Goal: Communication & Community: Answer question/provide support

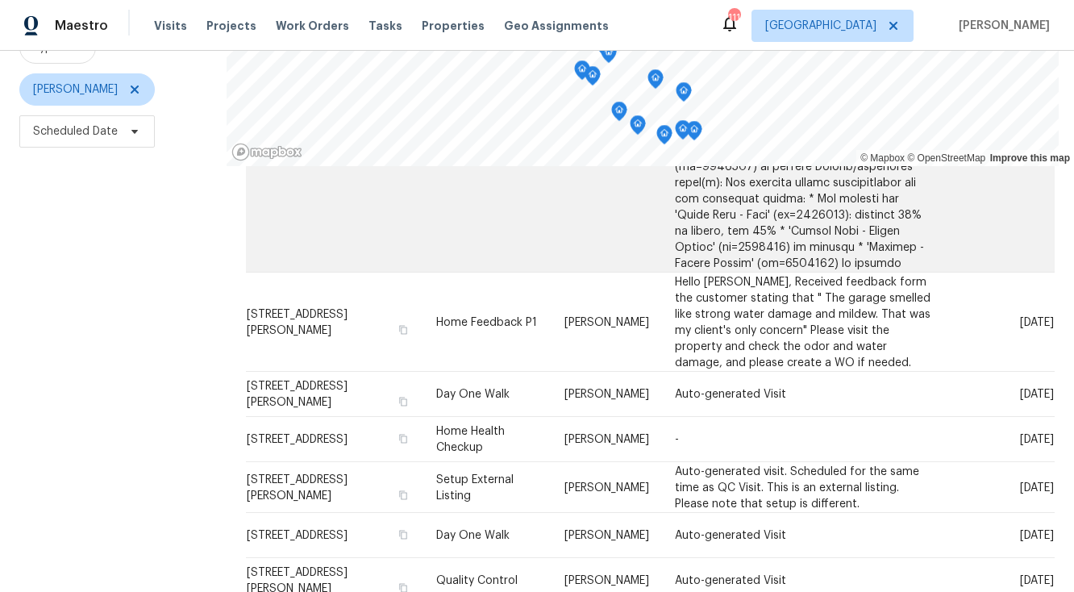
scroll to position [1242, 0]
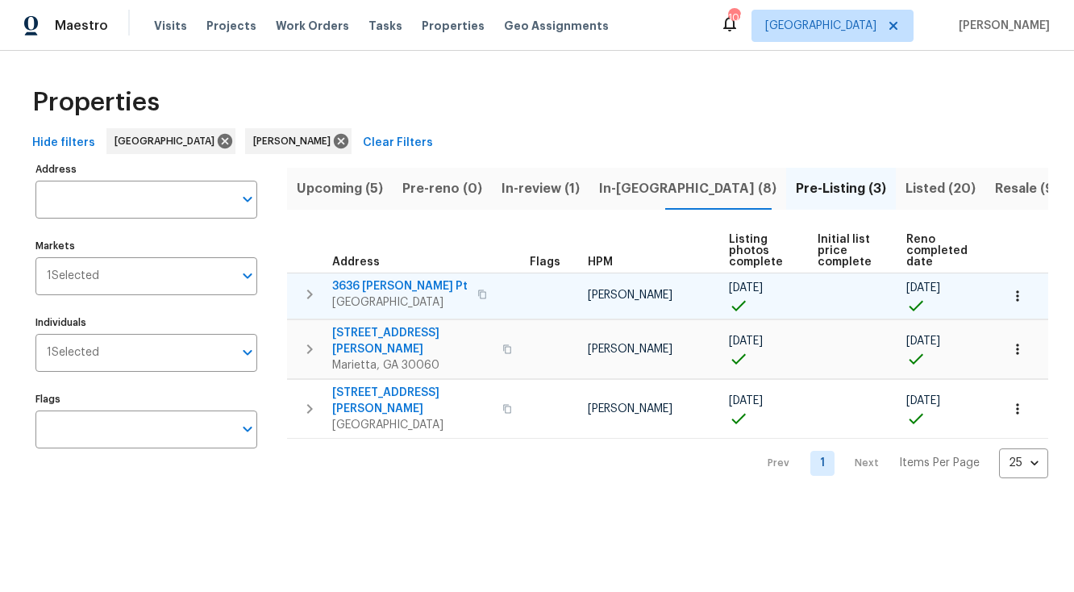
click at [1014, 296] on icon "button" at bounding box center [1018, 296] width 16 height 16
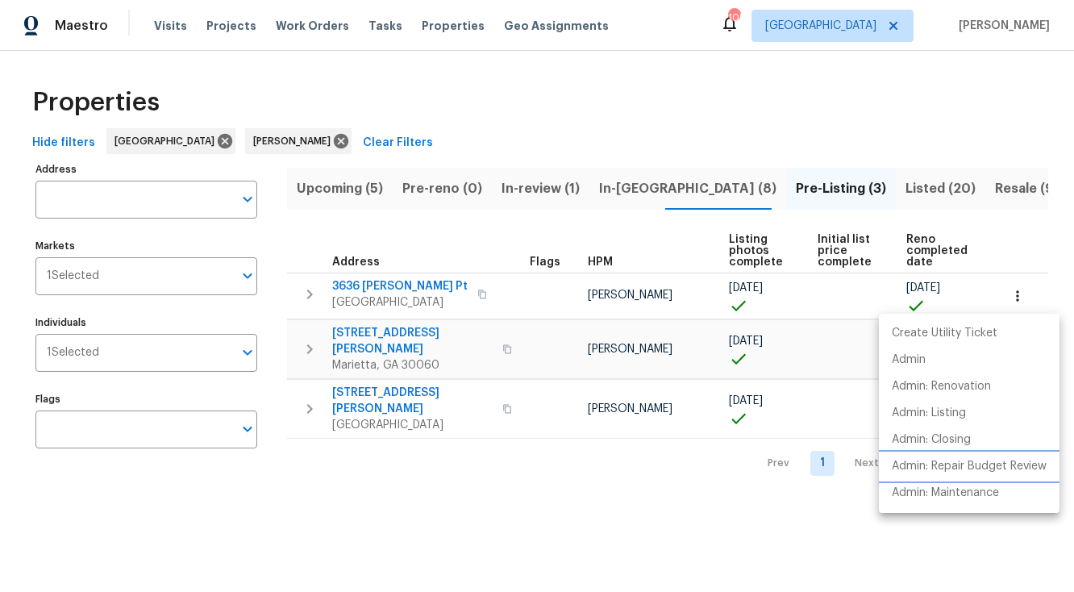
click at [947, 464] on p "Admin: Repair Budget Review" at bounding box center [969, 466] width 155 height 17
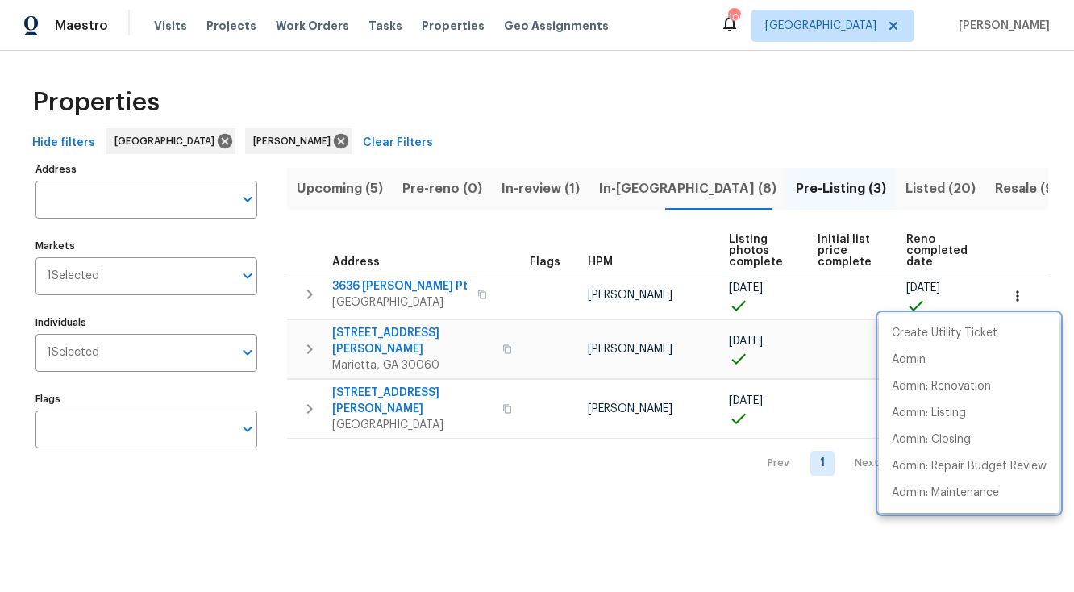
click at [622, 189] on div at bounding box center [537, 296] width 1074 height 592
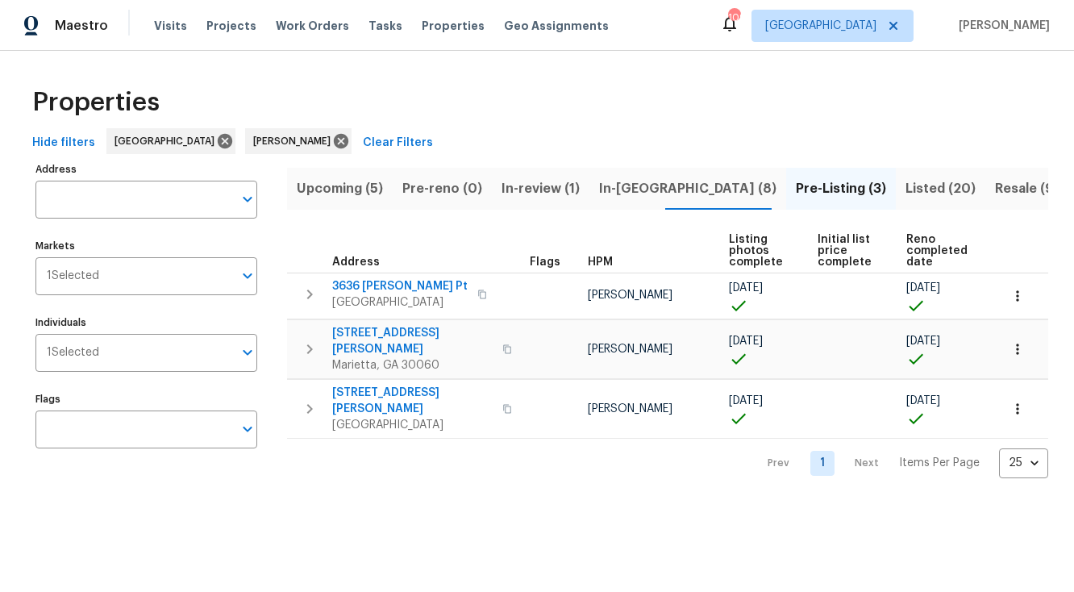
click at [625, 189] on span "In-reno (8)" at bounding box center [687, 188] width 177 height 23
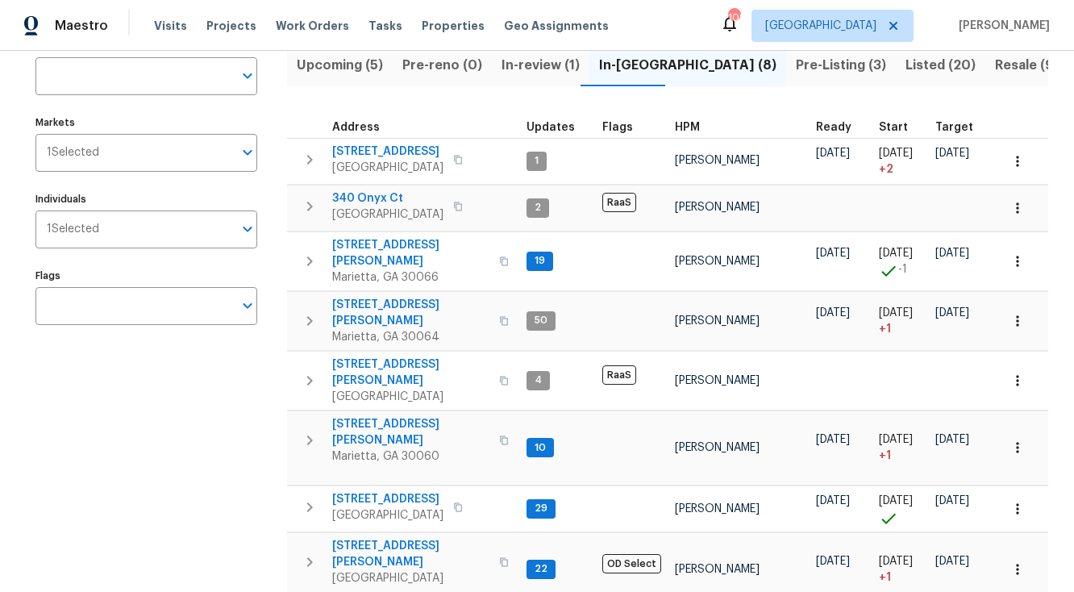
scroll to position [148, 0]
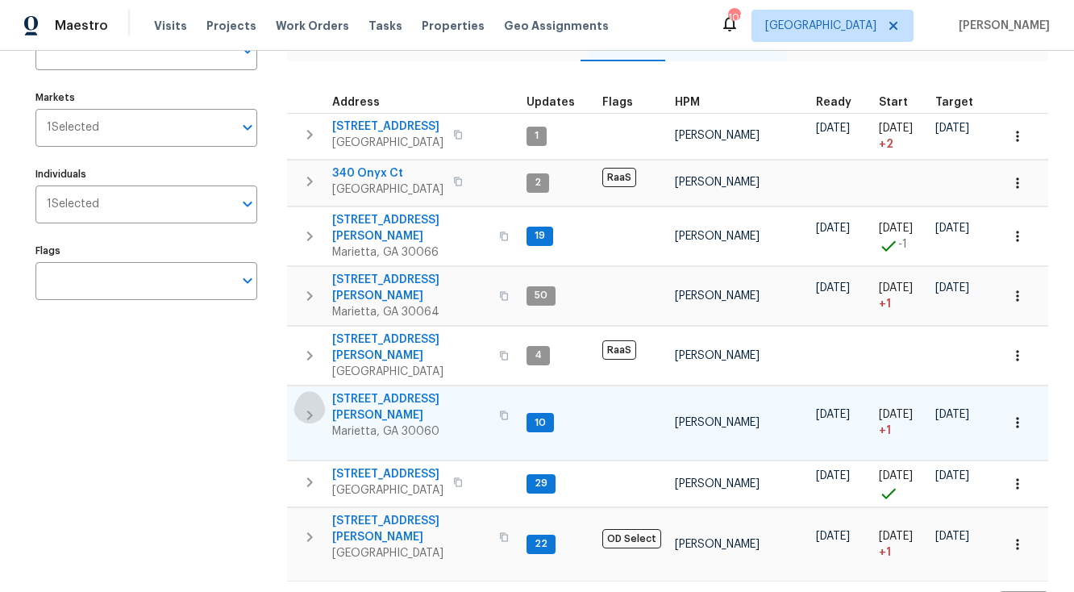
click at [311, 410] on icon "button" at bounding box center [310, 415] width 6 height 10
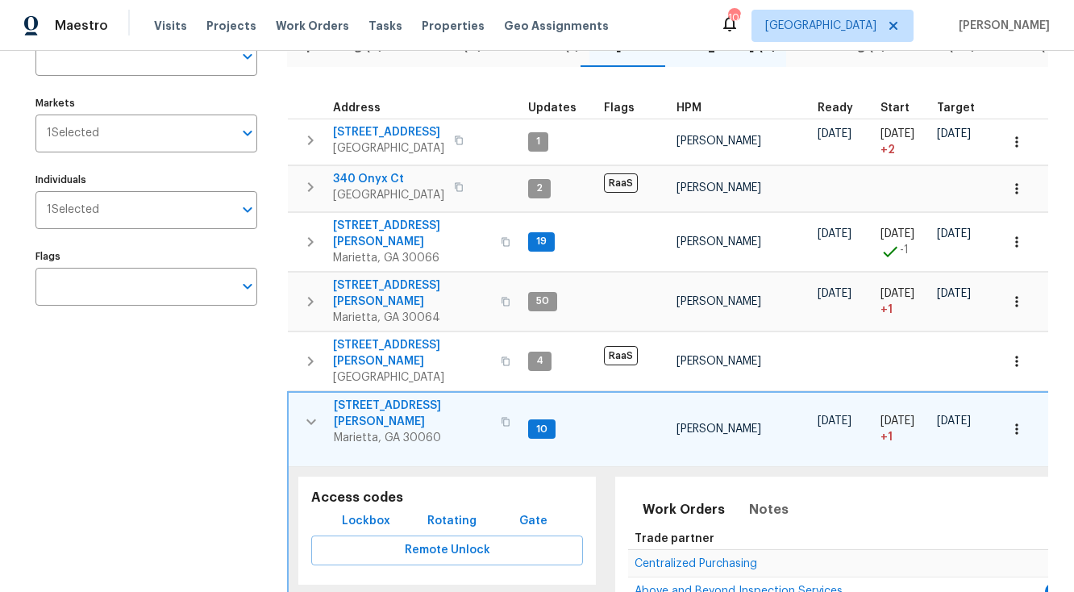
scroll to position [135, 0]
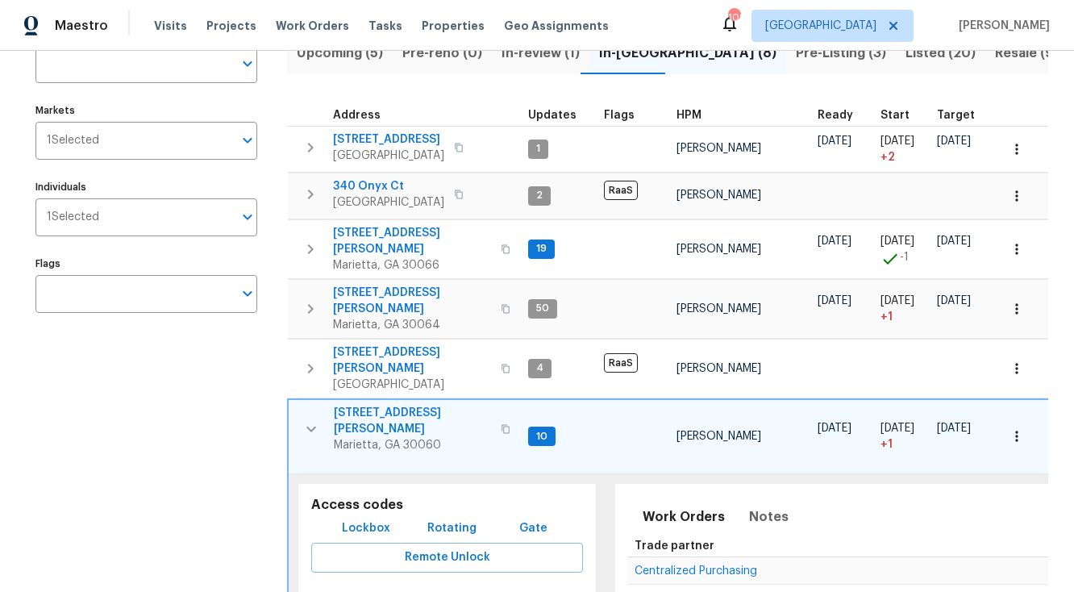
click at [383, 405] on span "[STREET_ADDRESS][PERSON_NAME]" at bounding box center [412, 421] width 157 height 32
click at [1016, 431] on icon "button" at bounding box center [1016, 436] width 2 height 10
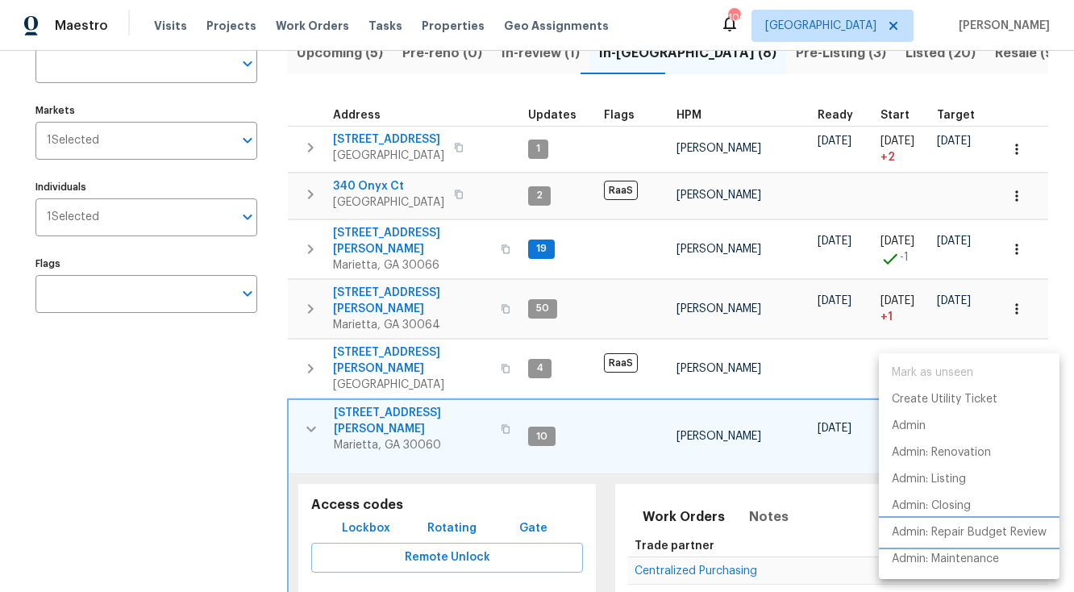
click at [959, 534] on p "Admin: Repair Budget Review" at bounding box center [969, 532] width 155 height 17
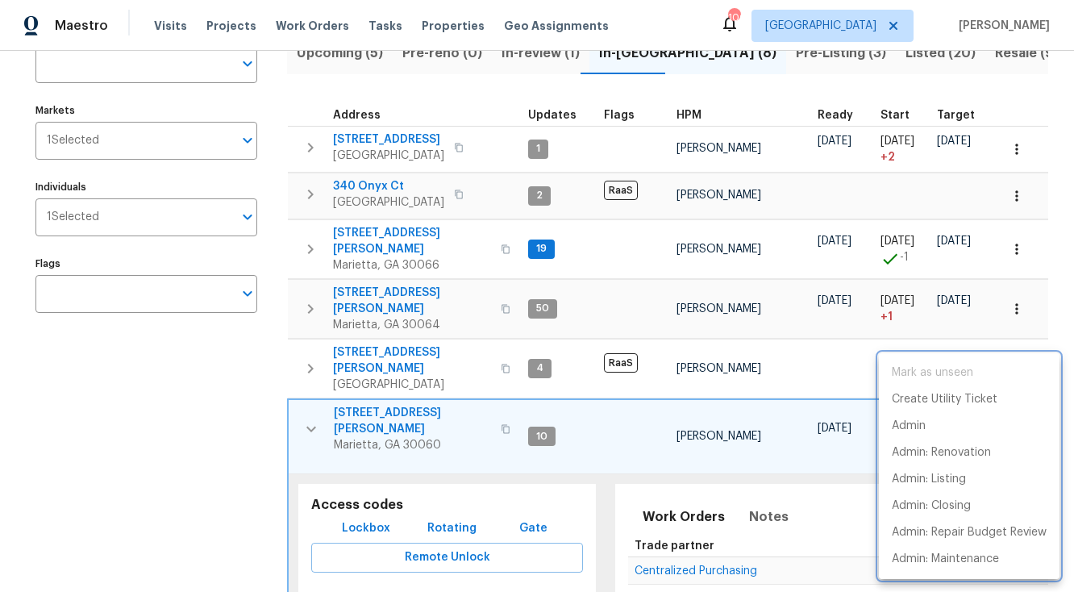
click at [652, 553] on div at bounding box center [537, 296] width 1074 height 592
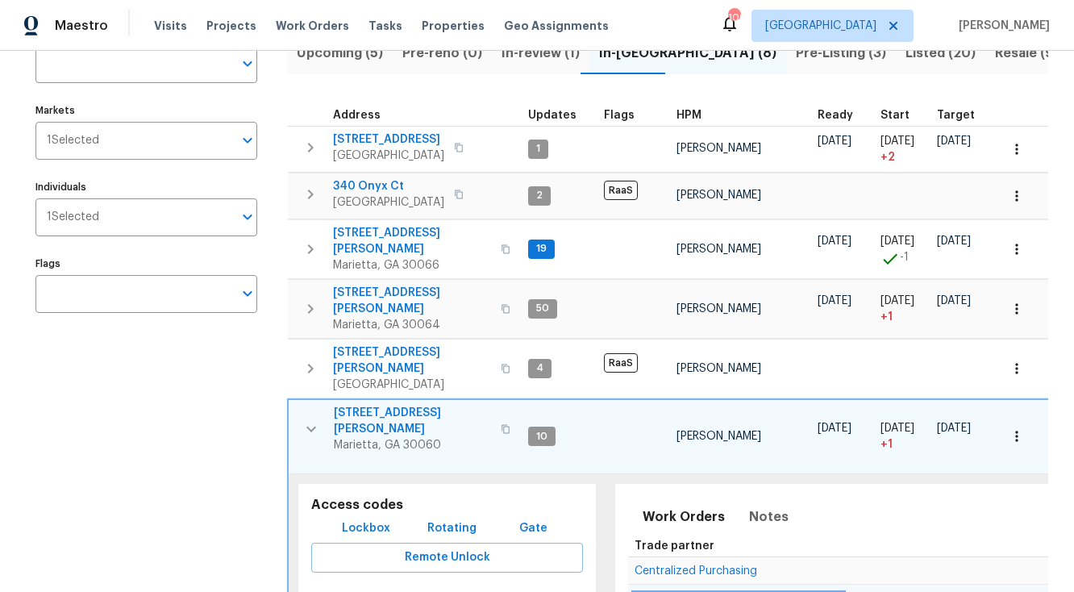
click at [659, 591] on span "Above and Beyond Inspection Services" at bounding box center [739, 598] width 208 height 11
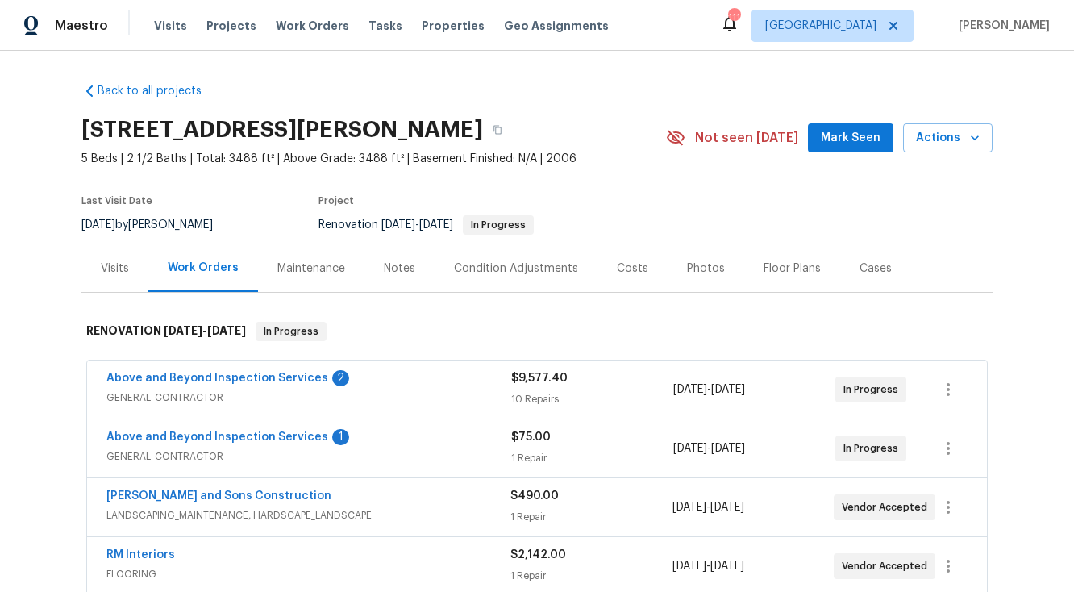
drag, startPoint x: 85, startPoint y: 131, endPoint x: 489, endPoint y: 134, distance: 404.0
click at [483, 134] on h2 "3065 Moser Way, Marietta, GA 30060" at bounding box center [282, 130] width 402 height 16
copy h2 "3065 Moser Way, Marietta, GA 30060"
click at [234, 377] on link "Above and Beyond Inspection Services" at bounding box center [217, 378] width 222 height 11
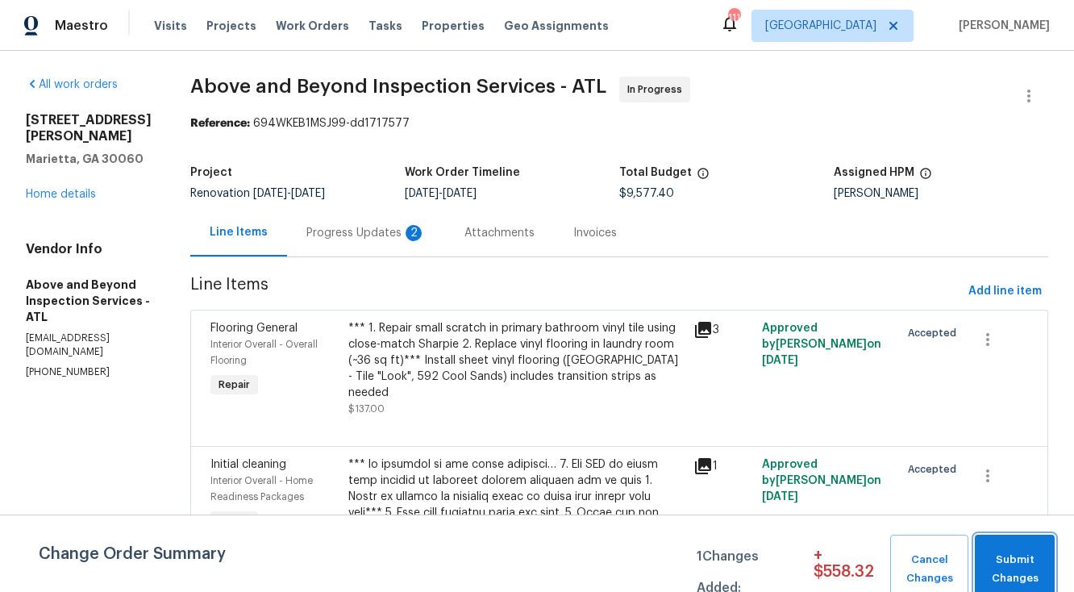
click at [1001, 568] on span "Submit Changes" at bounding box center [1015, 569] width 64 height 37
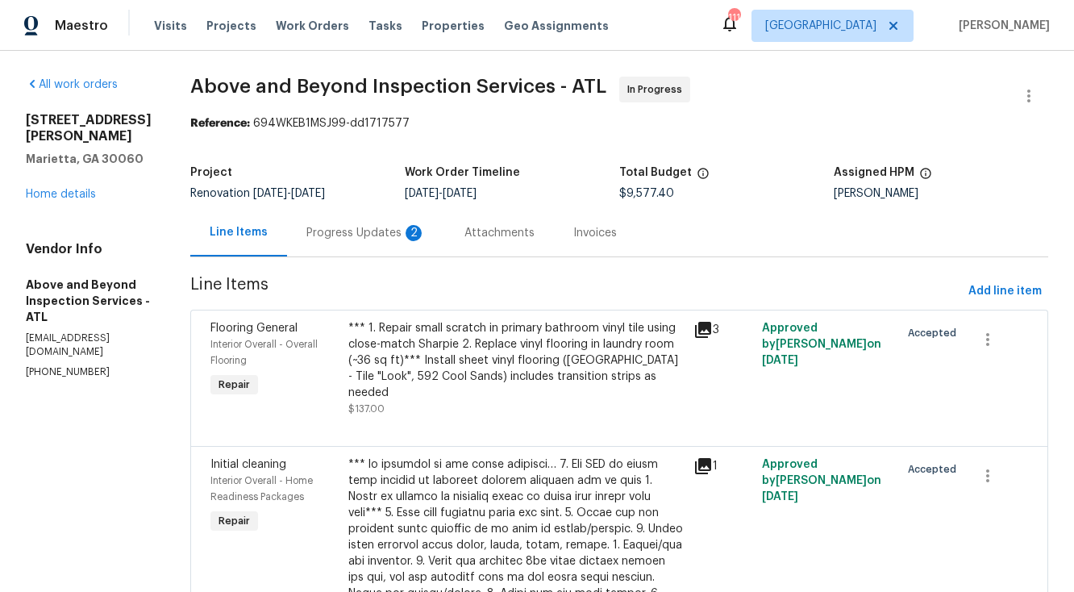
click at [426, 235] on div "Progress Updates 2" at bounding box center [365, 233] width 119 height 16
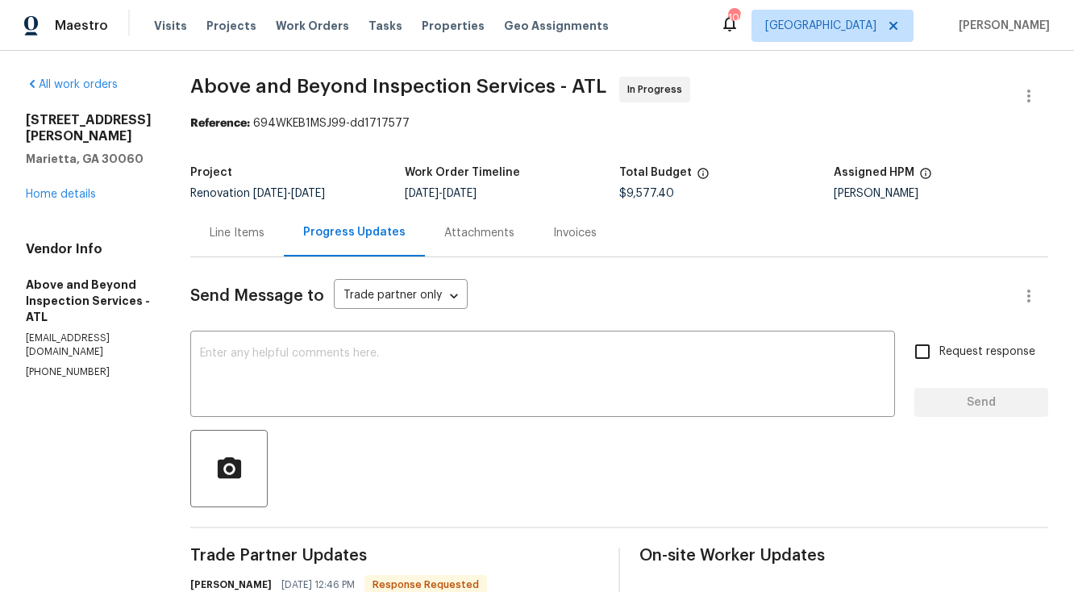
click at [264, 232] on div "Line Items" at bounding box center [237, 233] width 55 height 16
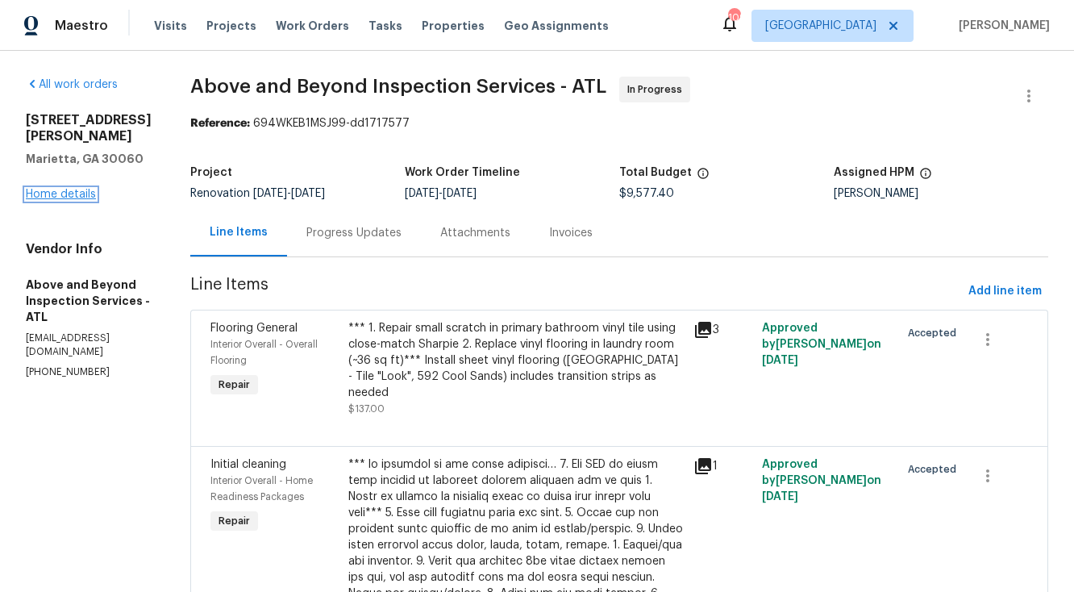
click at [77, 189] on link "Home details" at bounding box center [61, 194] width 70 height 11
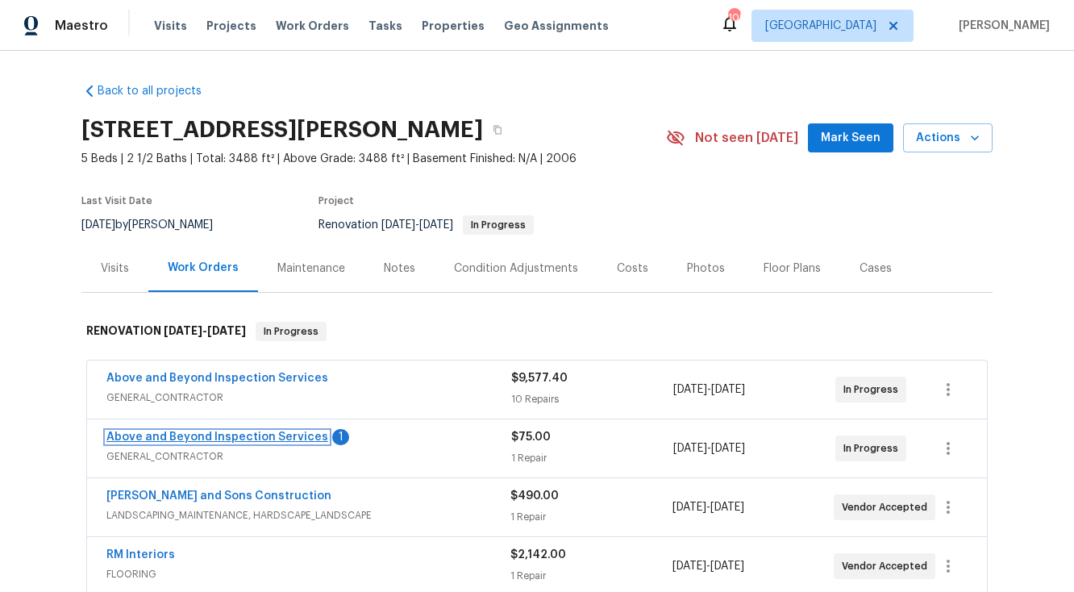
click at [187, 436] on link "Above and Beyond Inspection Services" at bounding box center [217, 436] width 222 height 11
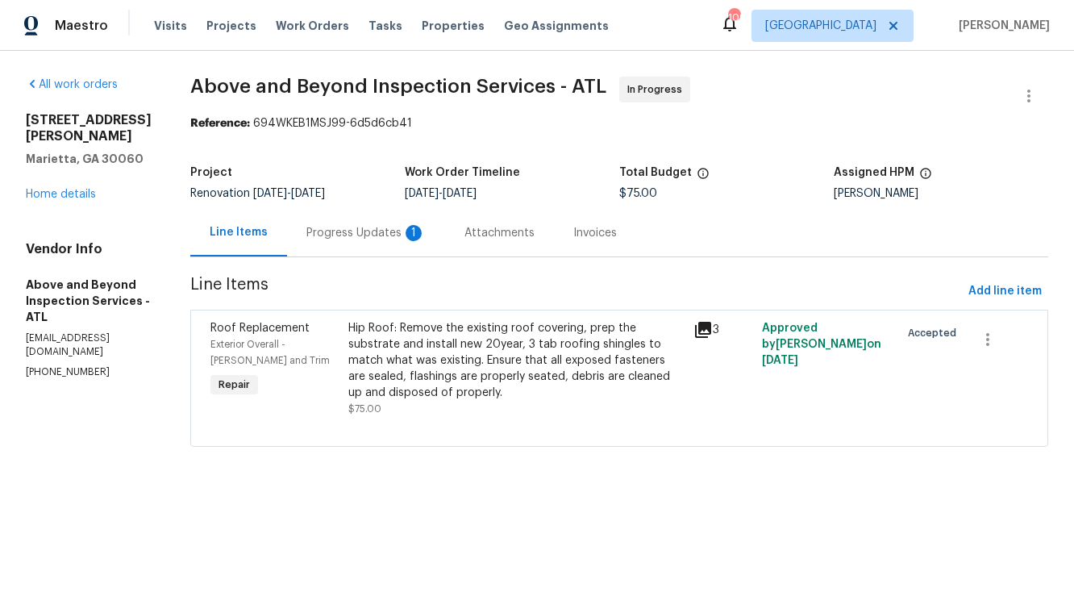
click at [426, 232] on div "Progress Updates 1" at bounding box center [365, 233] width 119 height 16
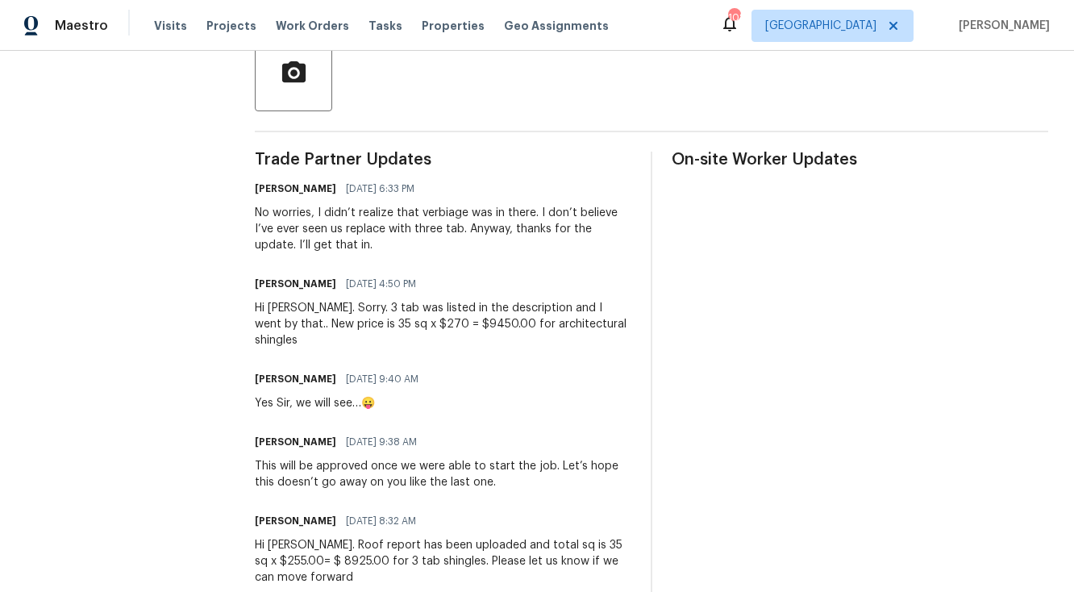
scroll to position [398, 0]
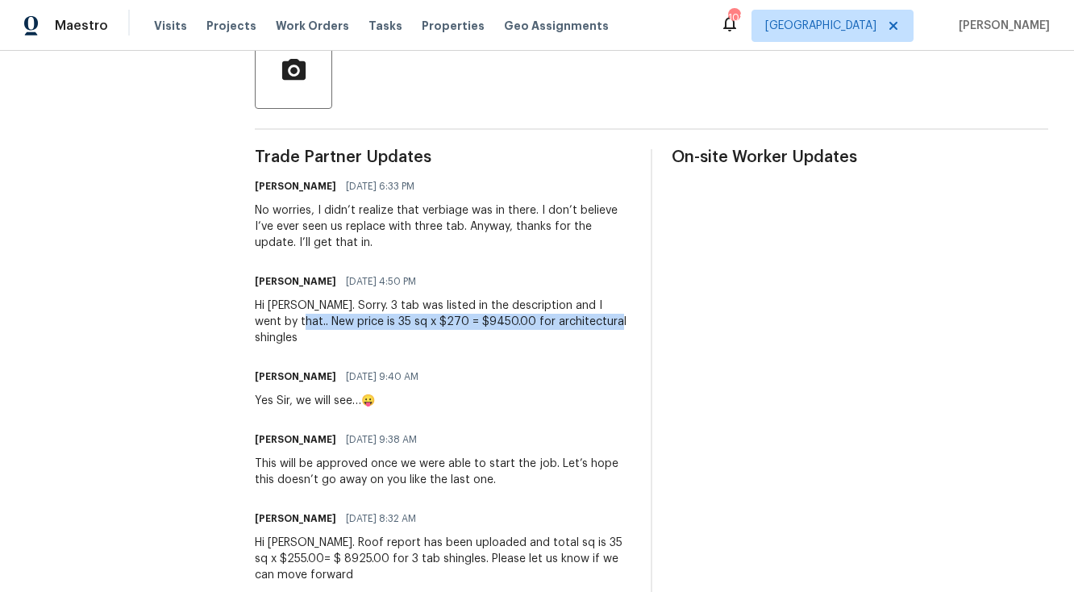
drag, startPoint x: 285, startPoint y: 324, endPoint x: 605, endPoint y: 323, distance: 319.3
click at [605, 323] on div "Hi [PERSON_NAME]. Sorry. 3 tab was listed in the description and I went by that…" at bounding box center [443, 322] width 377 height 48
copy div "price is 35 sq x $270 = $9450.00 for architectural shingles"
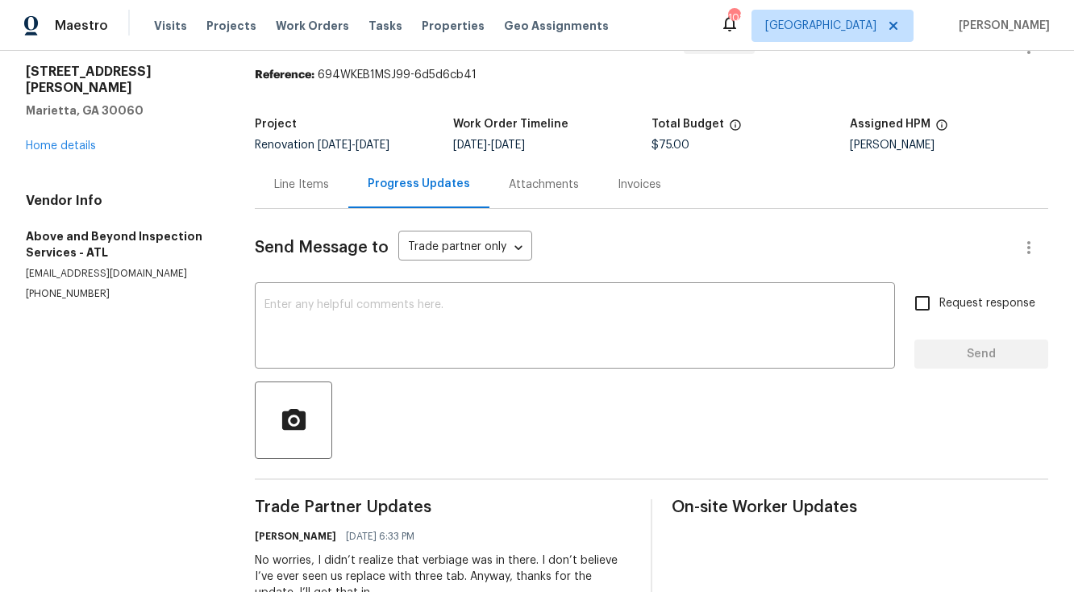
scroll to position [8, 0]
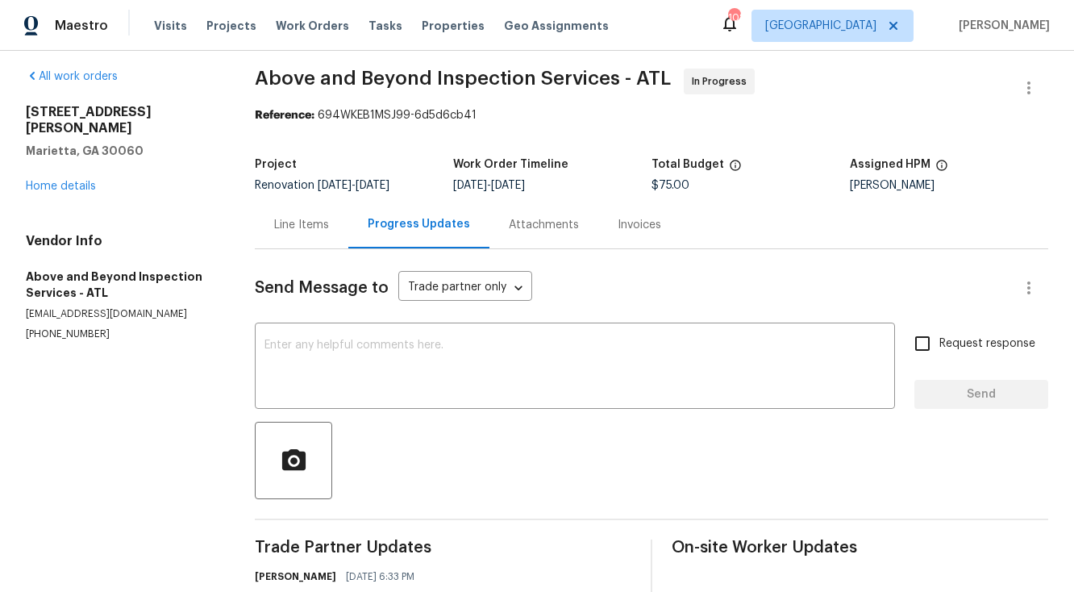
click at [322, 228] on div "Line Items" at bounding box center [301, 225] width 55 height 16
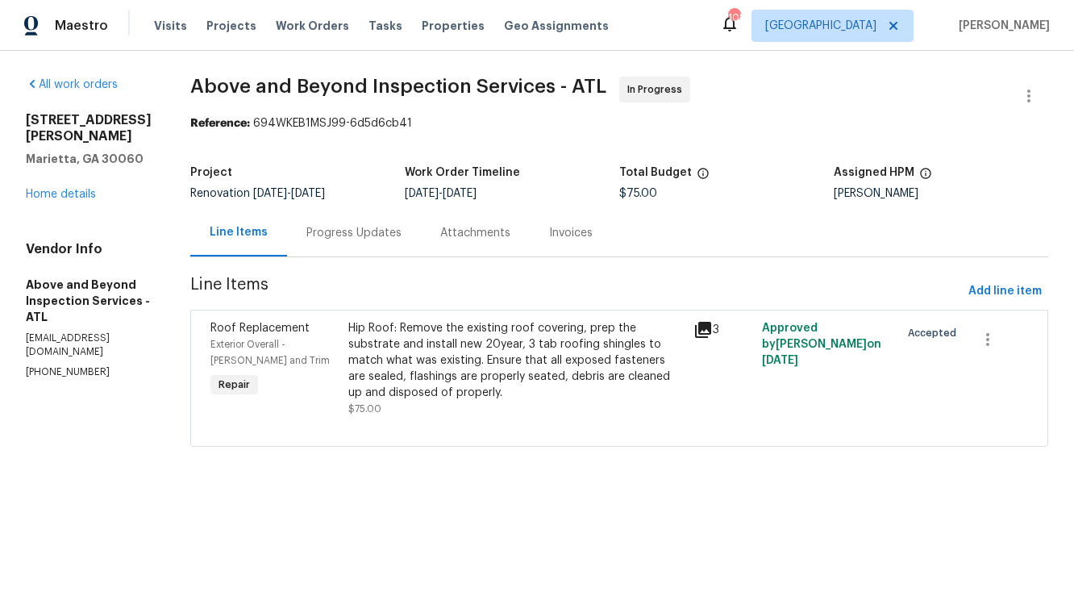
click at [459, 345] on div "Hip Roof: Remove the existing roof covering, prep the substrate and install new…" at bounding box center [515, 360] width 335 height 81
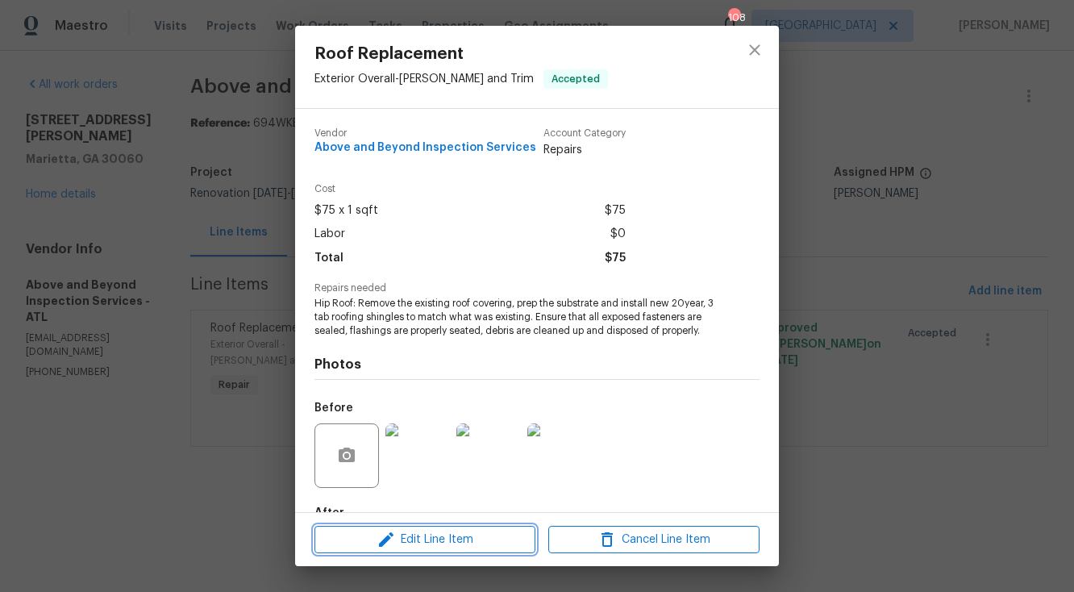
click at [474, 540] on span "Edit Line Item" at bounding box center [424, 540] width 211 height 20
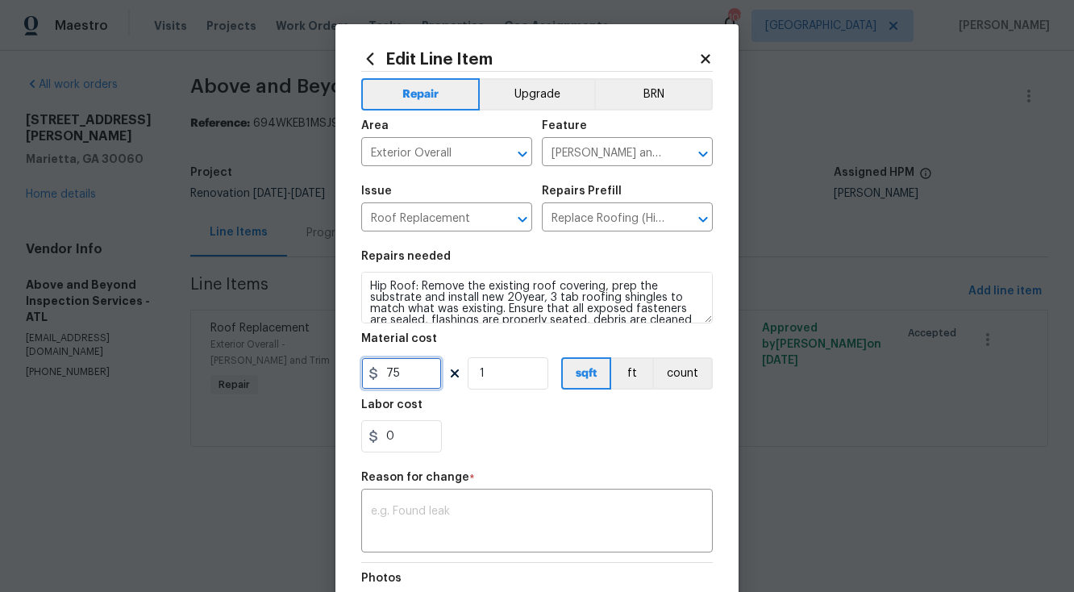
drag, startPoint x: 406, startPoint y: 374, endPoint x: 379, endPoint y: 375, distance: 27.4
click at [379, 375] on div "75" at bounding box center [401, 373] width 81 height 32
click at [385, 507] on textarea at bounding box center [537, 523] width 332 height 34
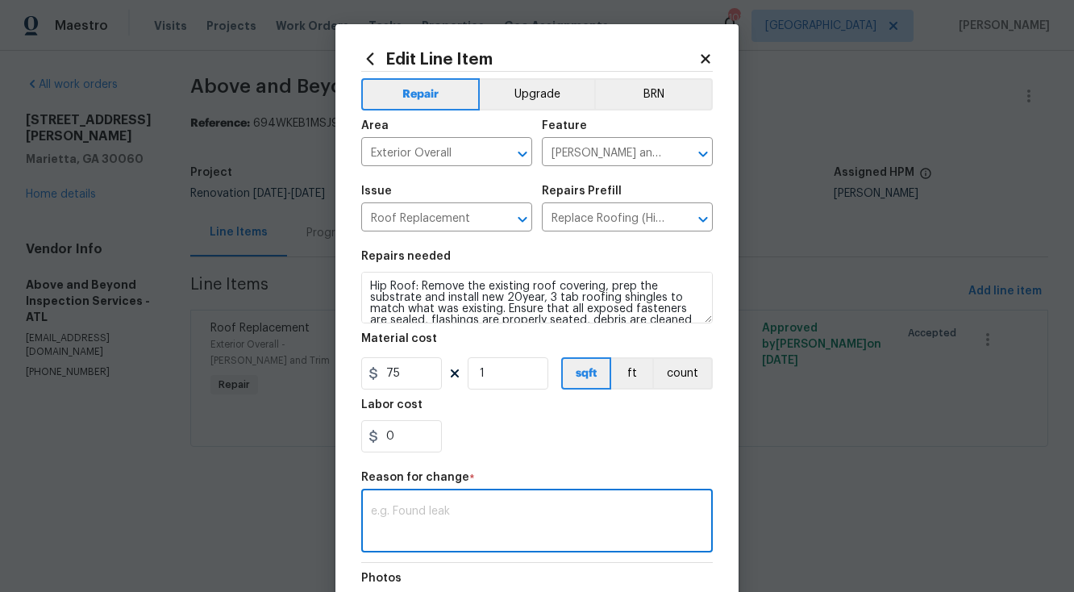
paste textarea "price is 35 sq x $270 = $9450.00 for architectural shingles"
type textarea "price is 35 sq x $270 = $9450.00 for architectural shingles"
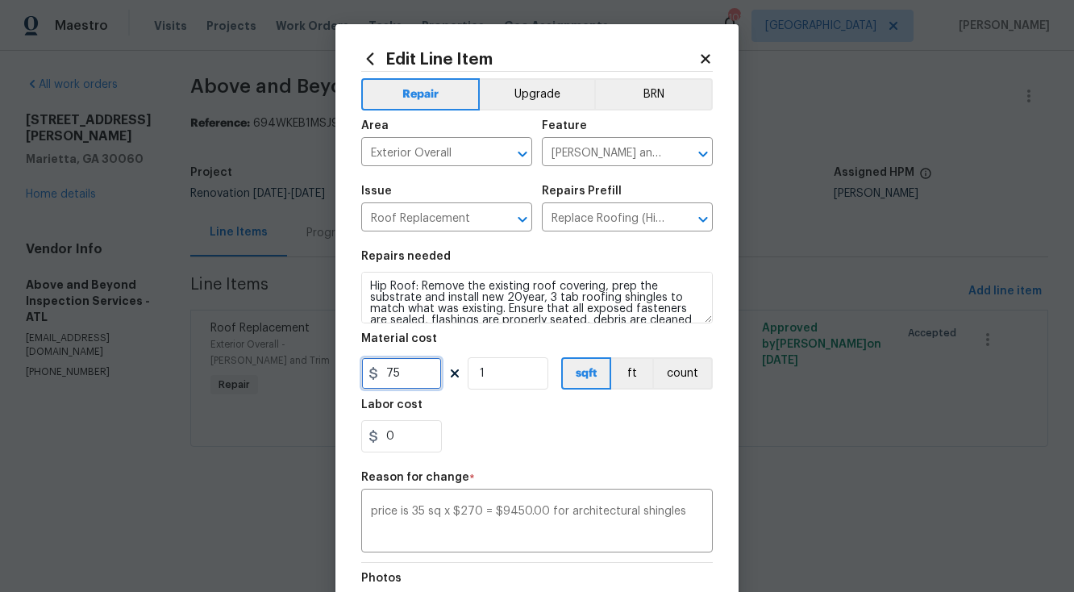
drag, startPoint x: 404, startPoint y: 377, endPoint x: 388, endPoint y: 377, distance: 16.1
click at [388, 377] on input "75" at bounding box center [401, 373] width 81 height 32
type input "9450"
click at [502, 367] on input "1" at bounding box center [508, 373] width 81 height 32
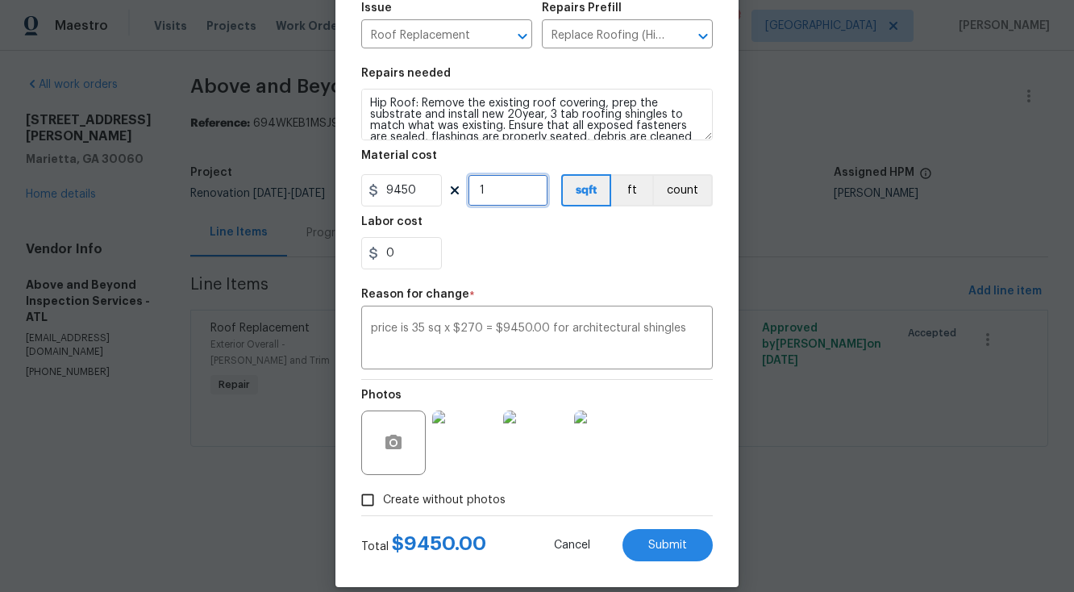
scroll to position [203, 0]
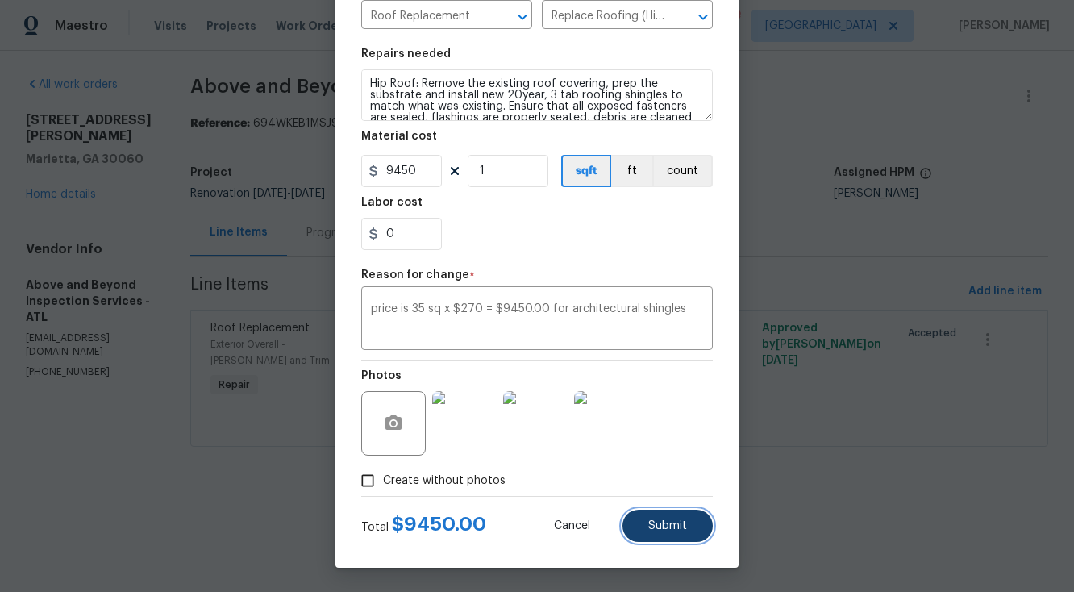
click at [676, 522] on span "Submit" at bounding box center [667, 526] width 39 height 12
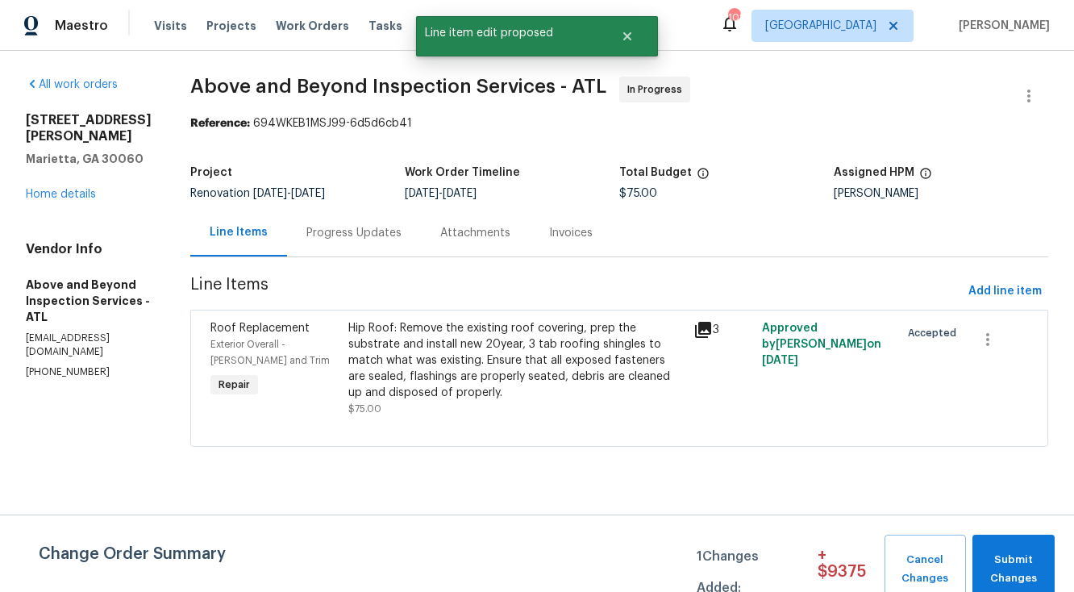
scroll to position [0, 0]
click at [1022, 572] on span "Submit Changes" at bounding box center [1014, 569] width 66 height 37
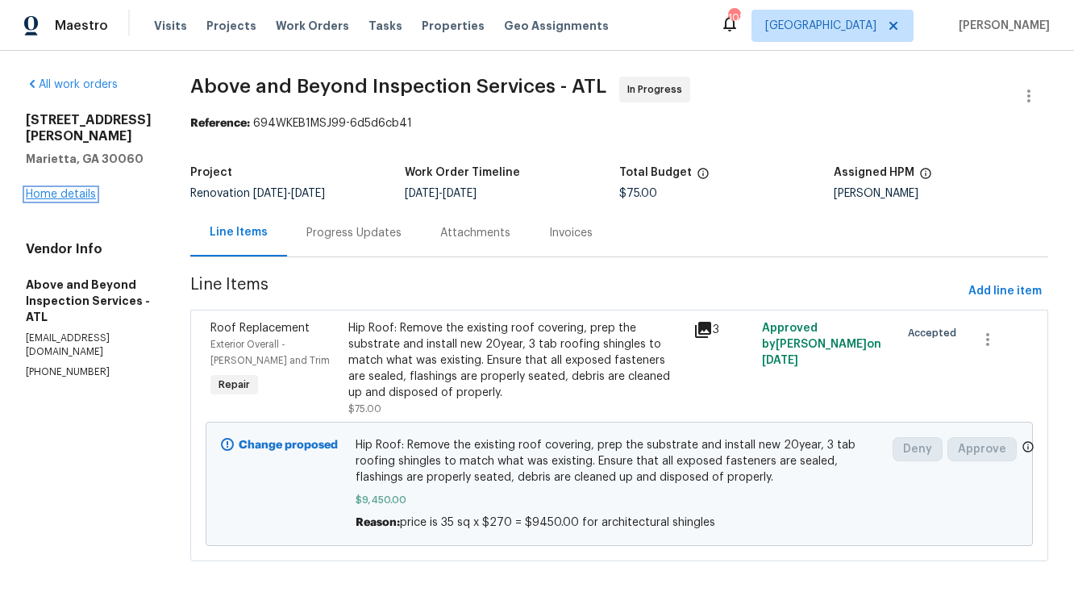
click at [80, 189] on link "Home details" at bounding box center [61, 194] width 70 height 11
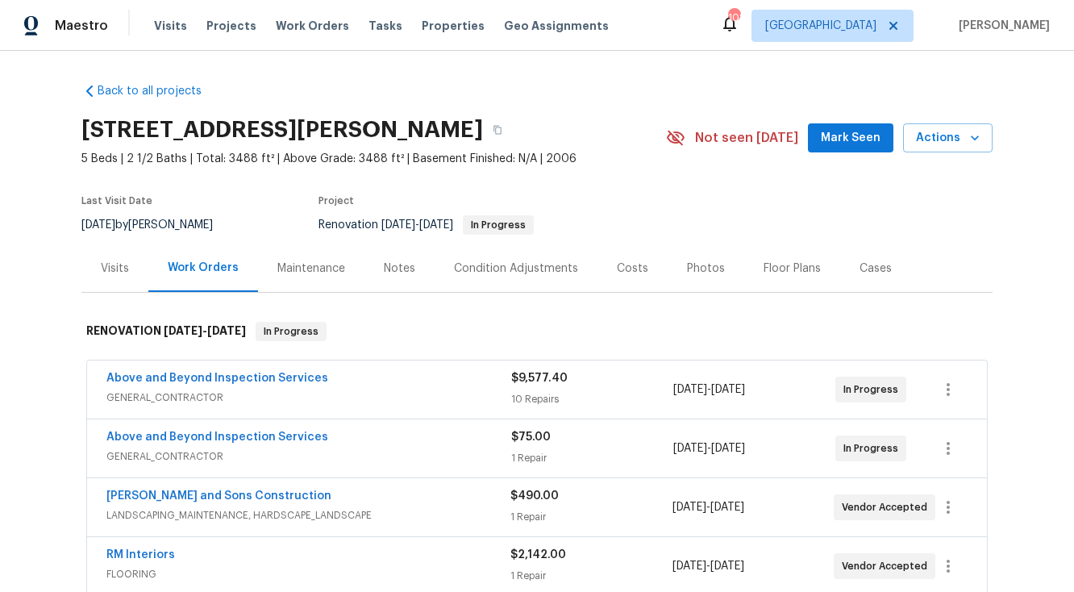
click at [618, 265] on div "Costs" at bounding box center [632, 268] width 31 height 16
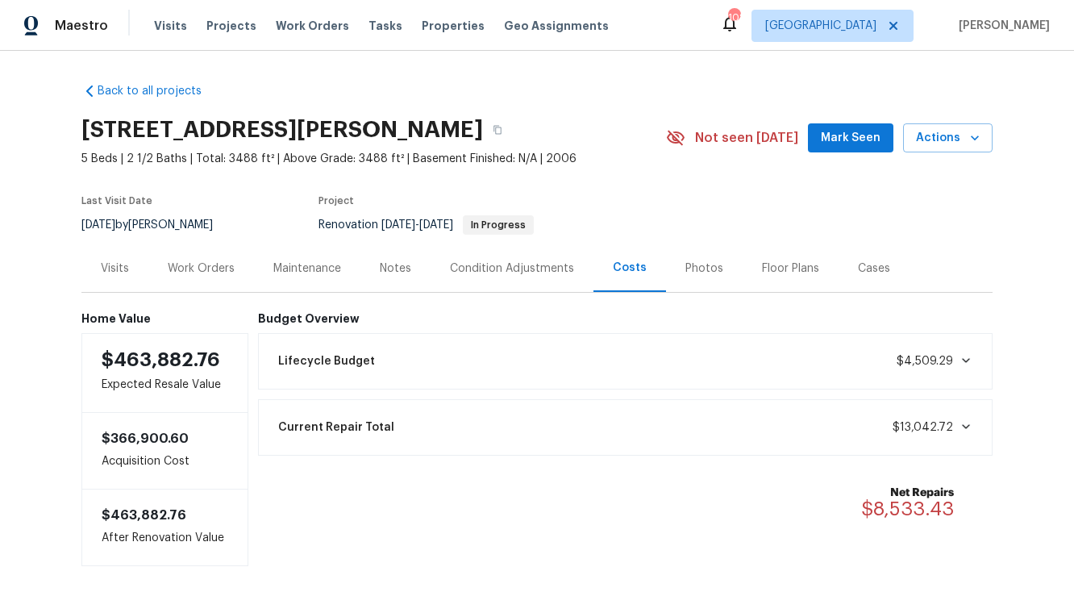
click at [493, 270] on div "Condition Adjustments" at bounding box center [512, 268] width 124 height 16
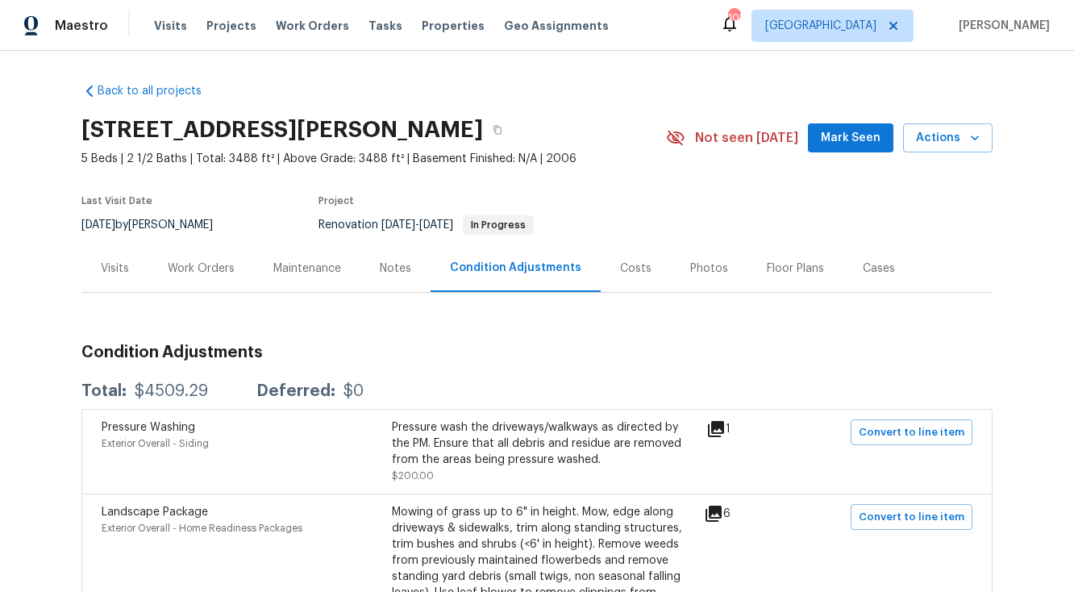
click at [625, 266] on div "Costs" at bounding box center [635, 268] width 31 height 16
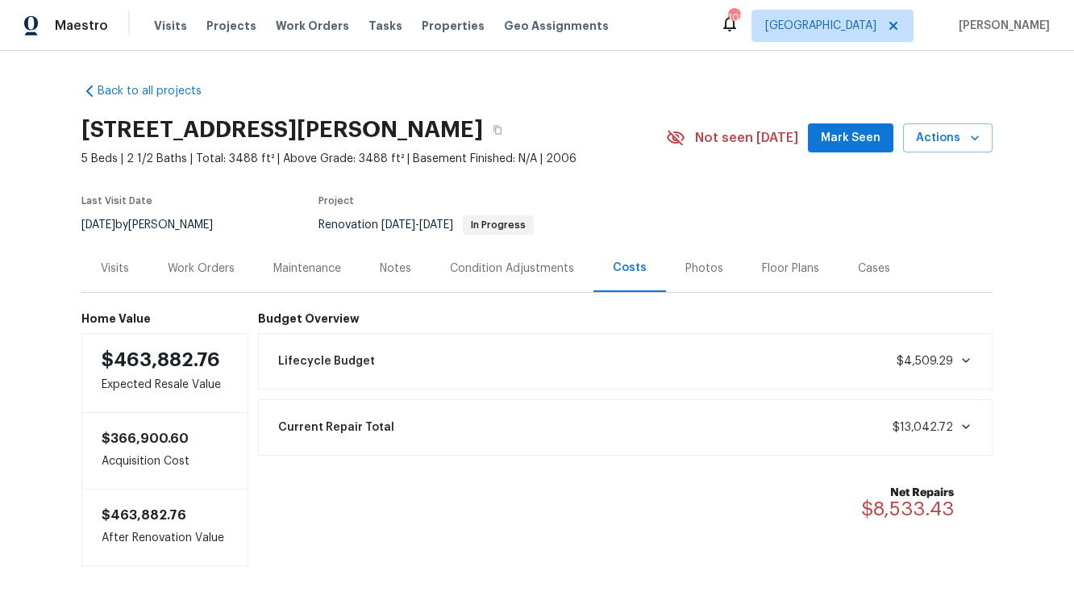
click at [967, 429] on icon at bounding box center [966, 426] width 13 height 13
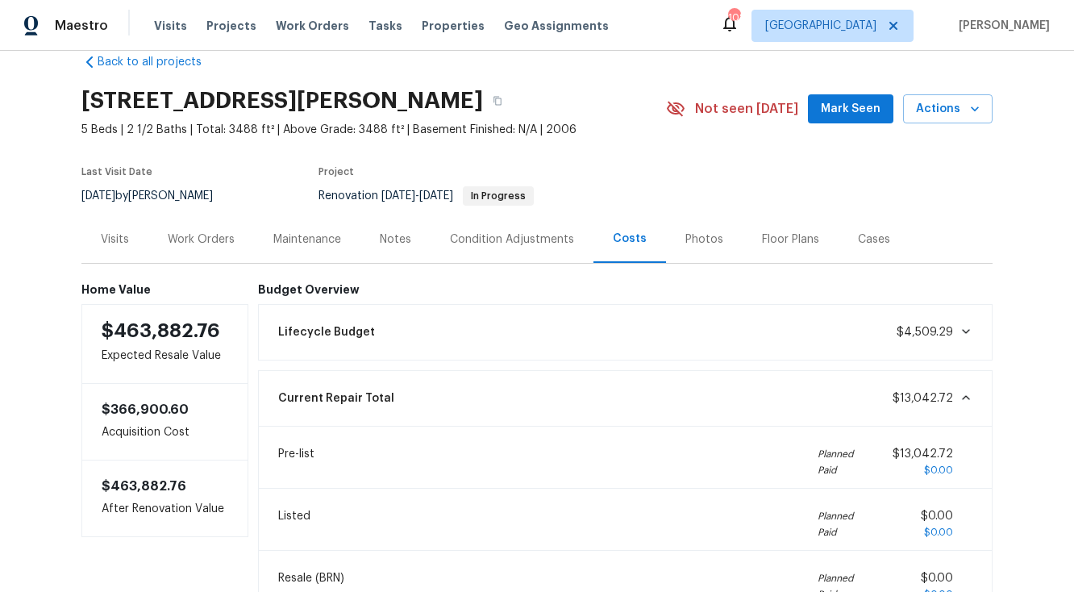
scroll to position [28, 0]
click at [968, 396] on icon at bounding box center [966, 398] width 13 height 13
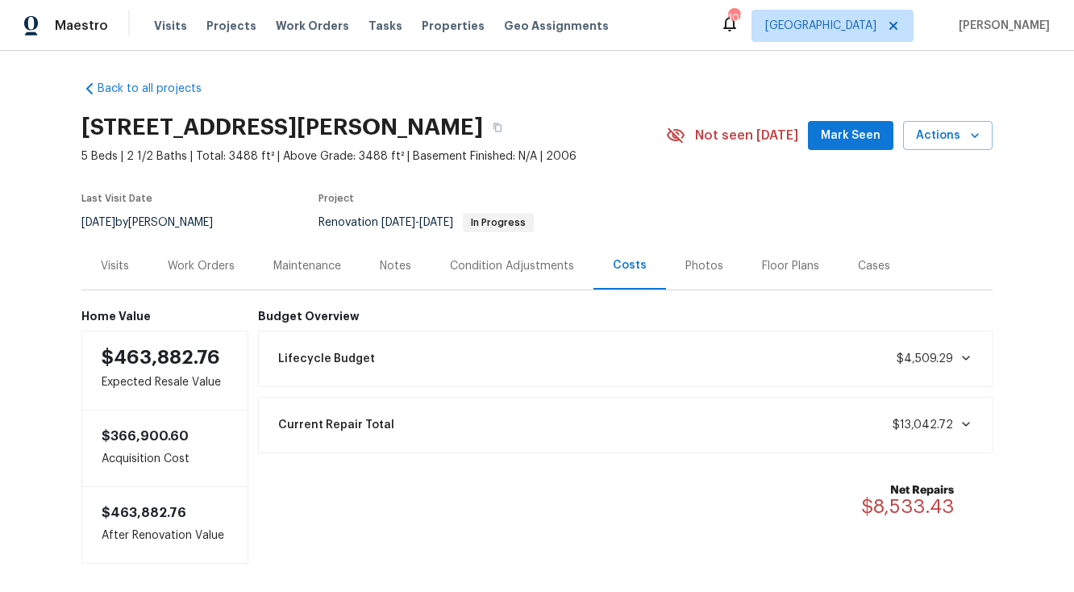
scroll to position [0, 0]
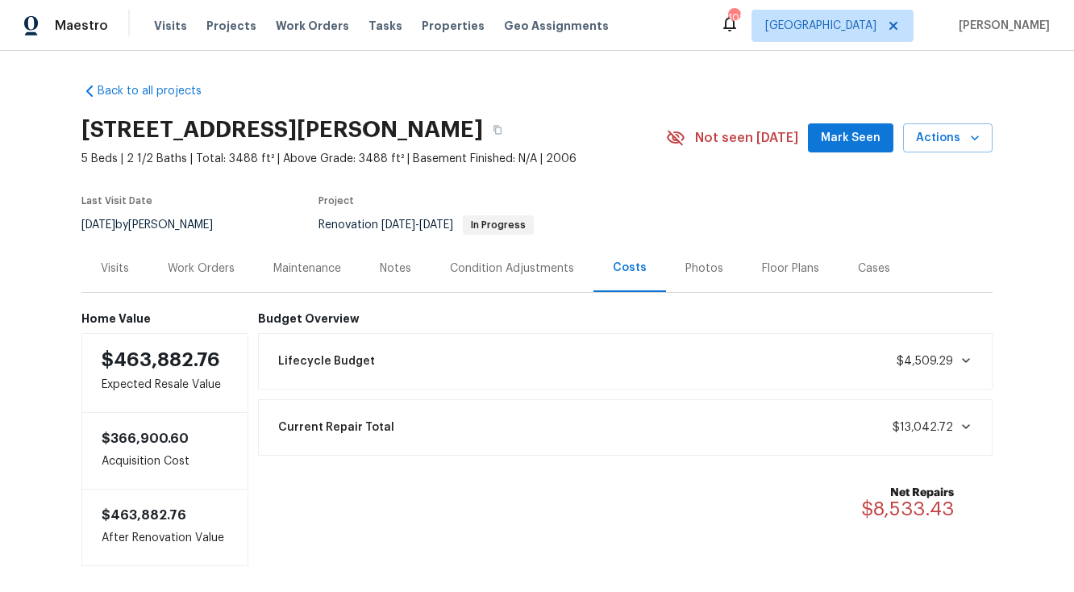
click at [202, 267] on div "Work Orders" at bounding box center [201, 268] width 67 height 16
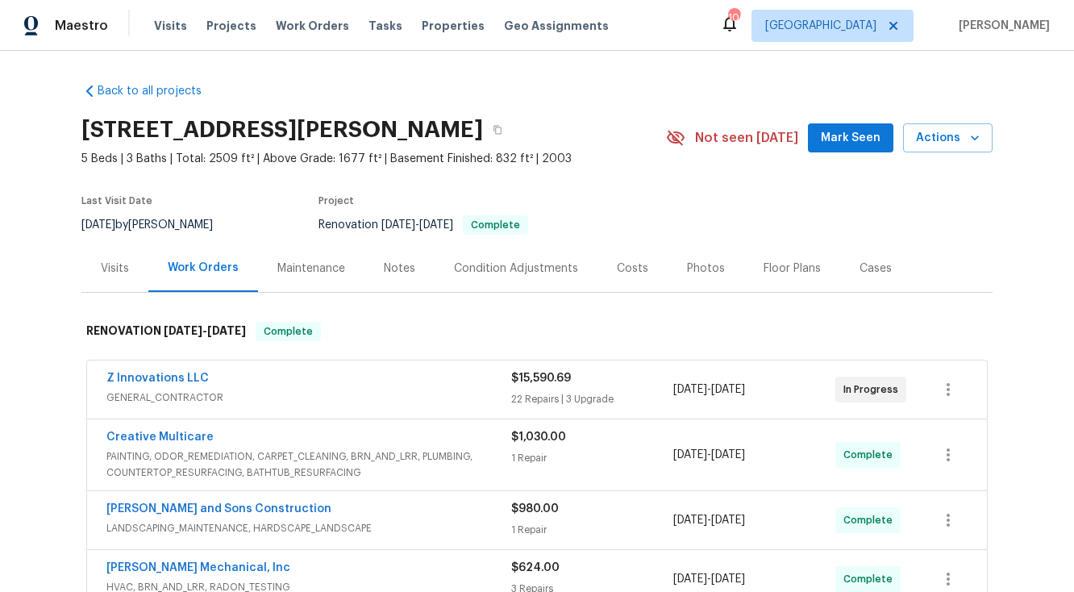
click at [635, 272] on div "Costs" at bounding box center [632, 268] width 31 height 16
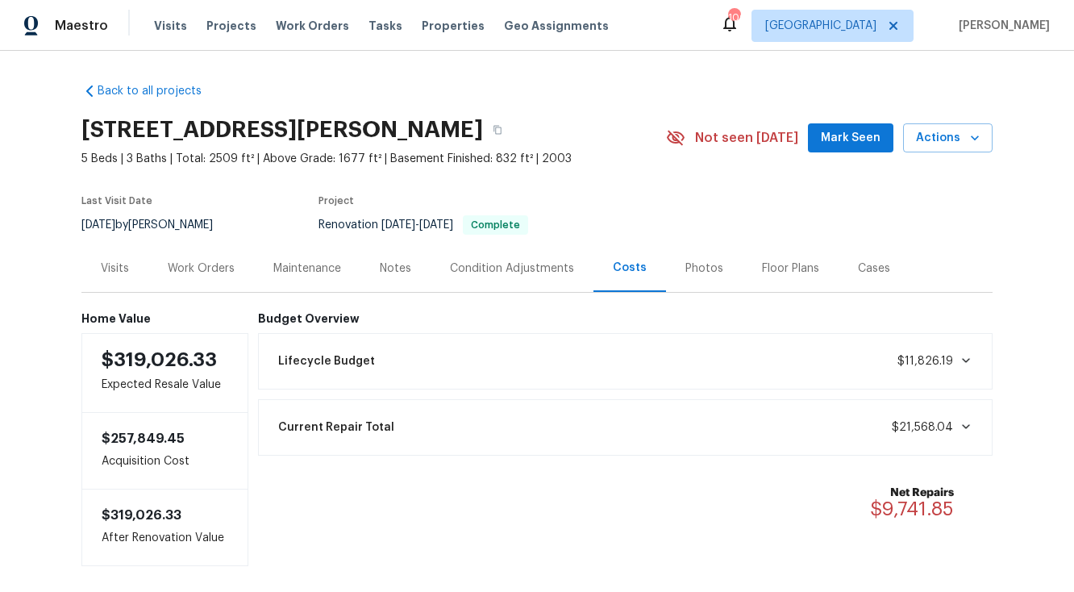
click at [215, 267] on div "Work Orders" at bounding box center [201, 268] width 67 height 16
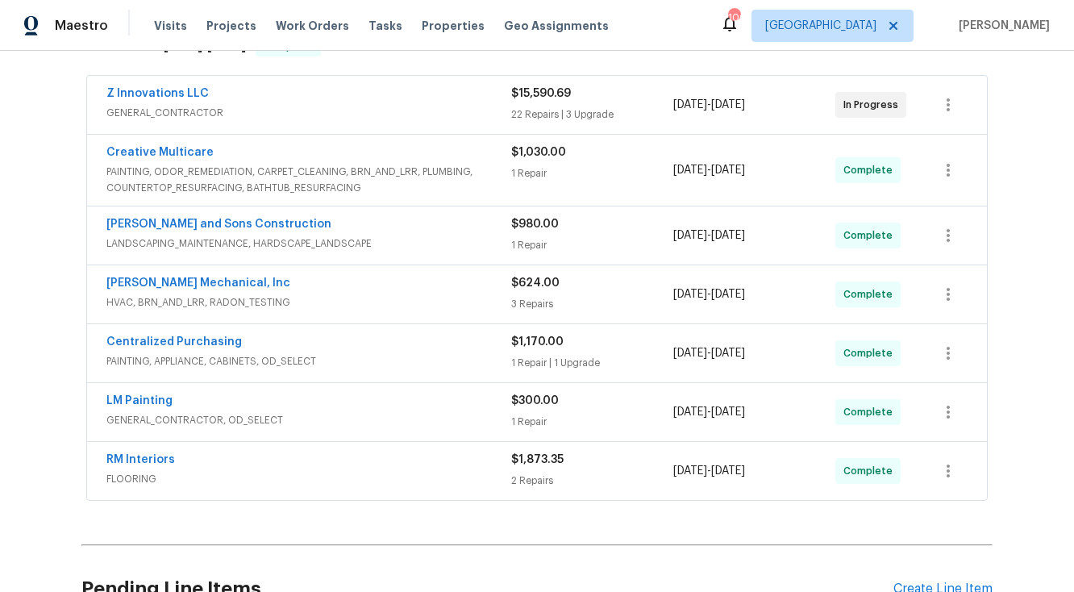
scroll to position [287, 0]
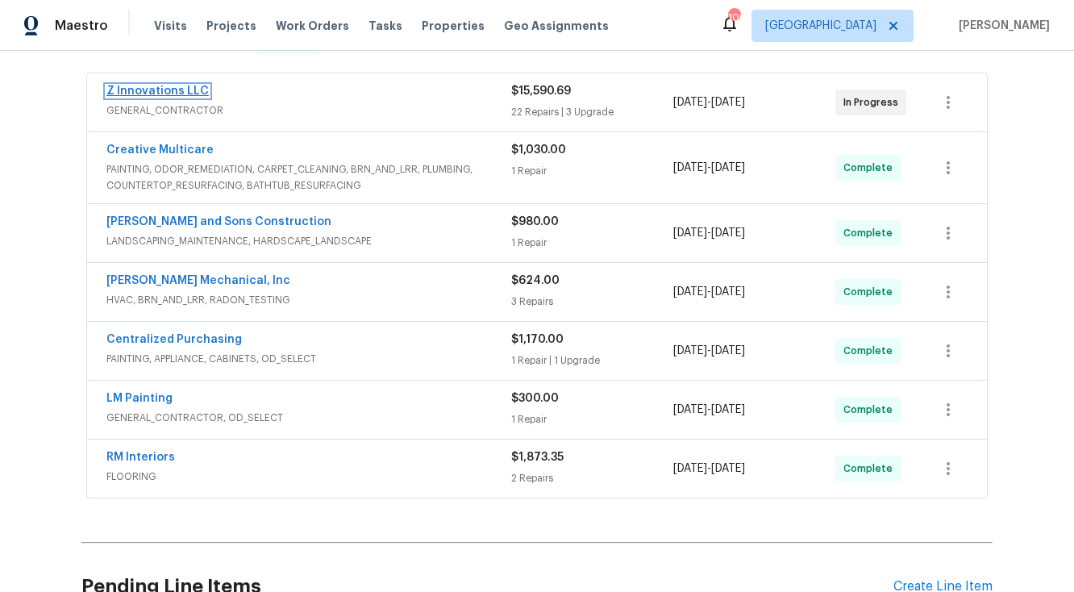
click at [181, 90] on link "Z Innovations LLC" at bounding box center [157, 90] width 102 height 11
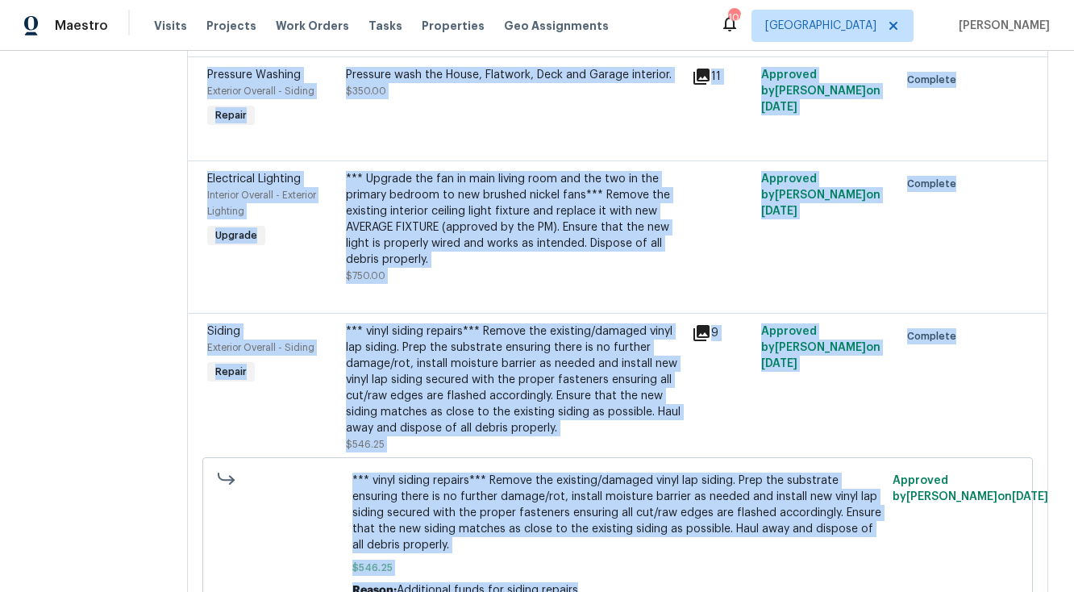
scroll to position [3887, 0]
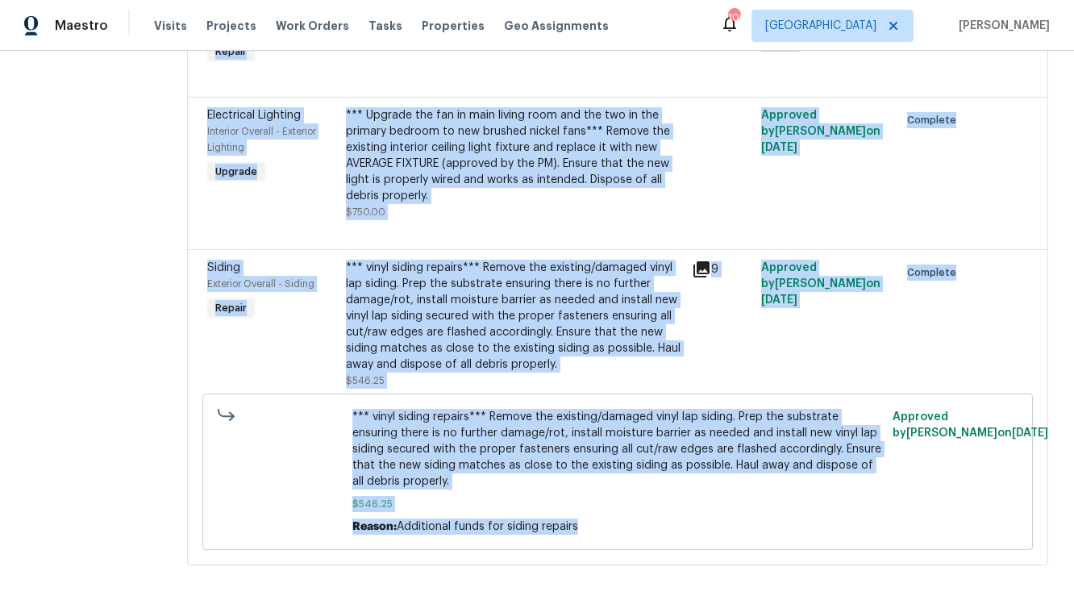
drag, startPoint x: 204, startPoint y: 148, endPoint x: 473, endPoint y: 573, distance: 502.7
copy div "Interior Paint Interior Overall - Overall Paint Repair Interior primer - PRIMER…"
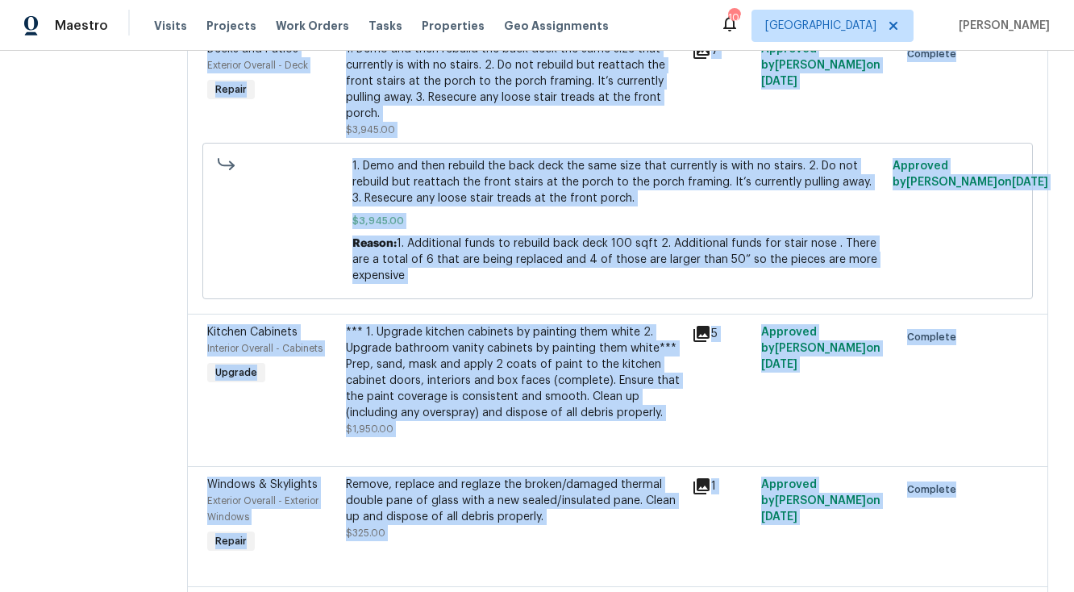
scroll to position [0, 0]
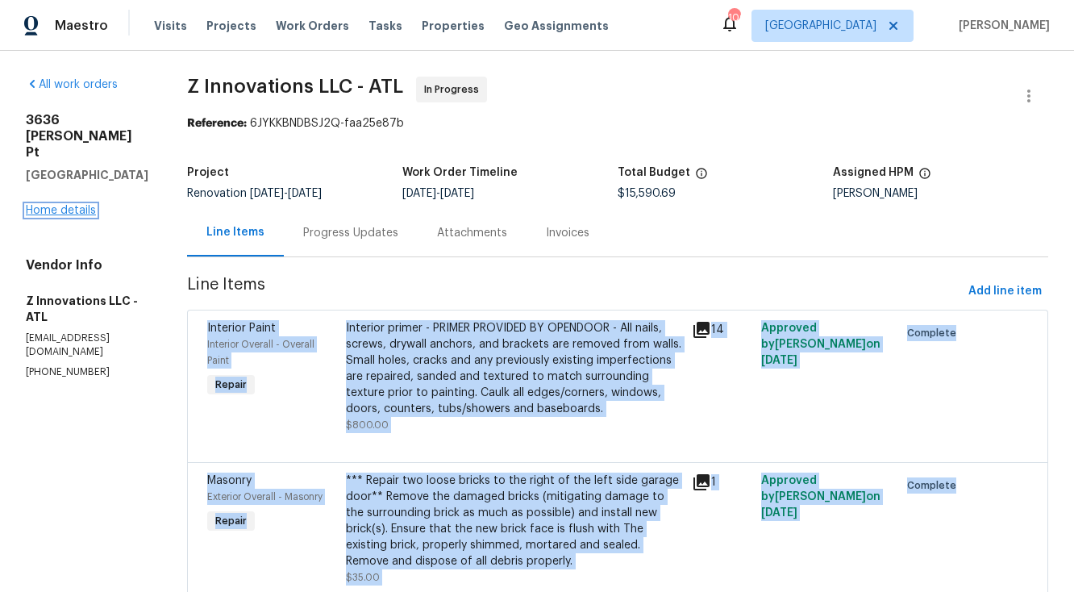
click at [87, 205] on link "Home details" at bounding box center [61, 210] width 70 height 11
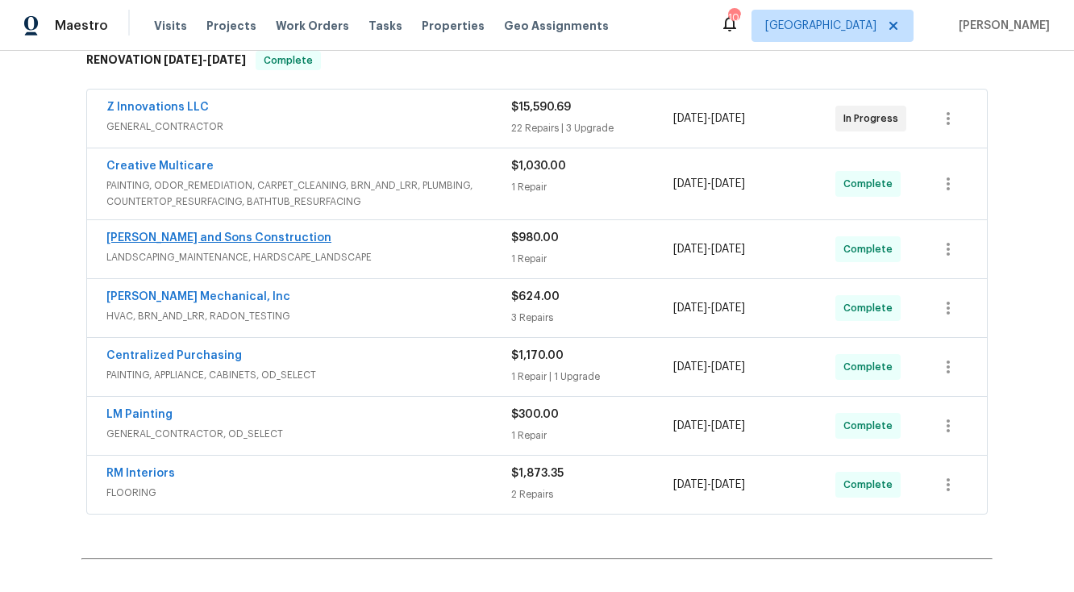
scroll to position [273, 0]
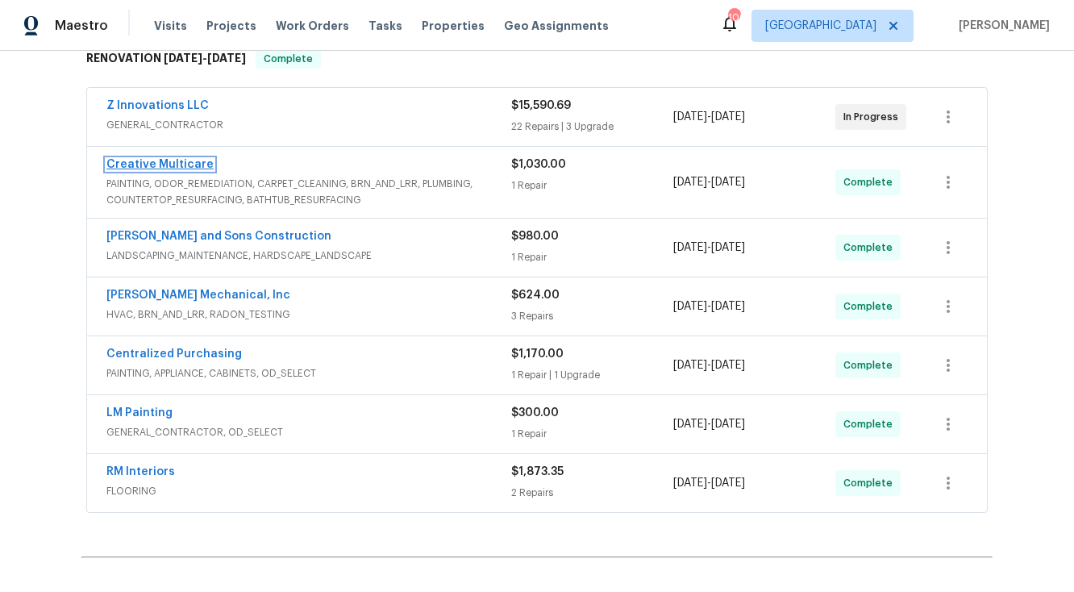
click at [194, 164] on link "Creative Multicare" at bounding box center [159, 164] width 107 height 11
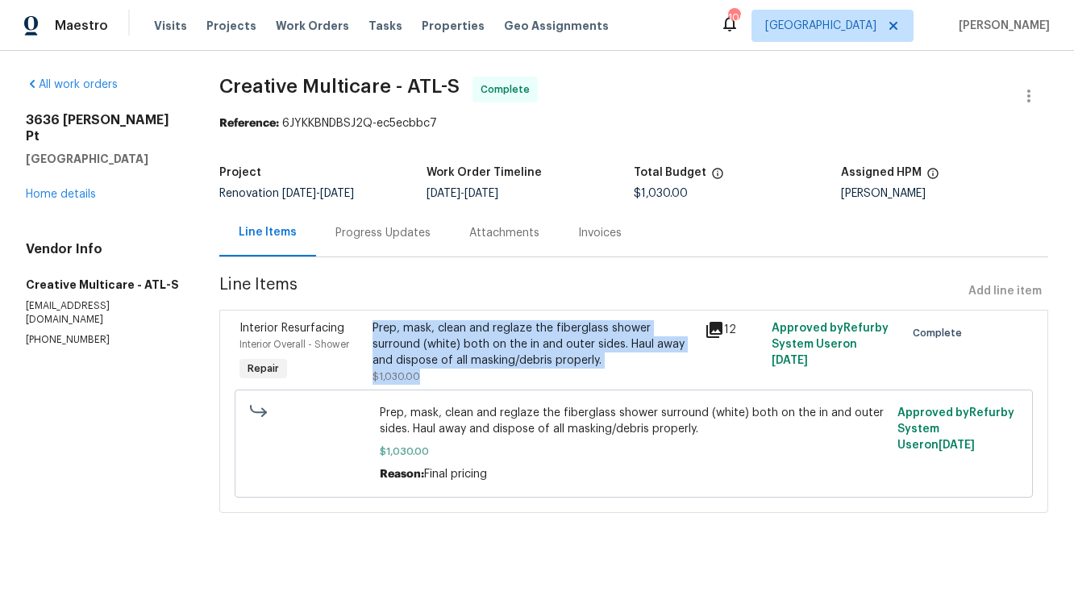
drag, startPoint x: 385, startPoint y: 327, endPoint x: 454, endPoint y: 373, distance: 83.2
click at [454, 373] on div "Prep, mask, clean and reglaze the fiberglass shower surround (white) both on th…" at bounding box center [534, 352] width 323 height 65
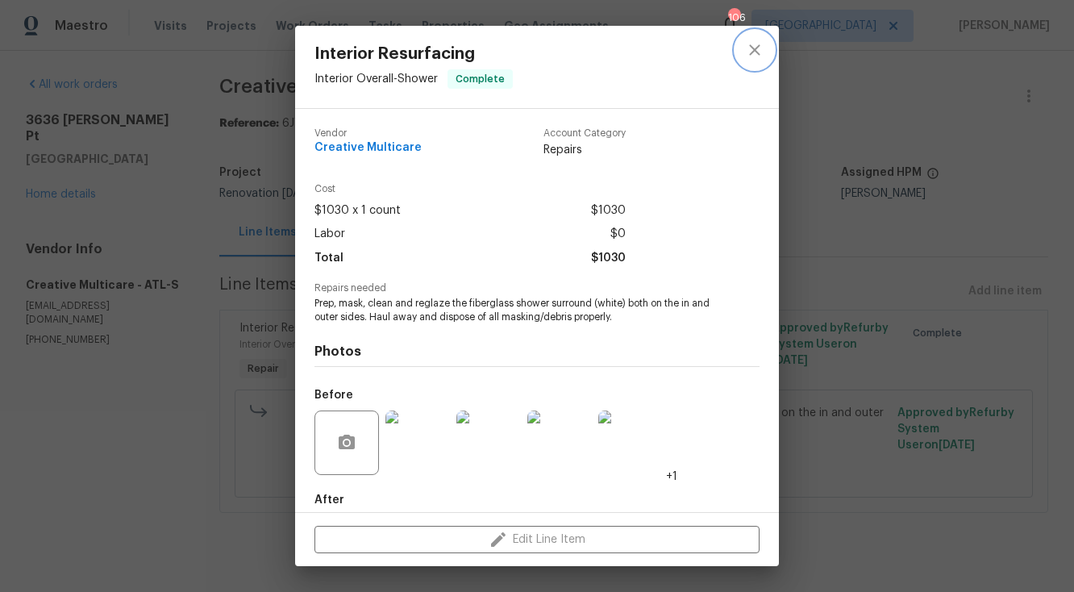
click at [756, 48] on icon "close" at bounding box center [754, 49] width 10 height 10
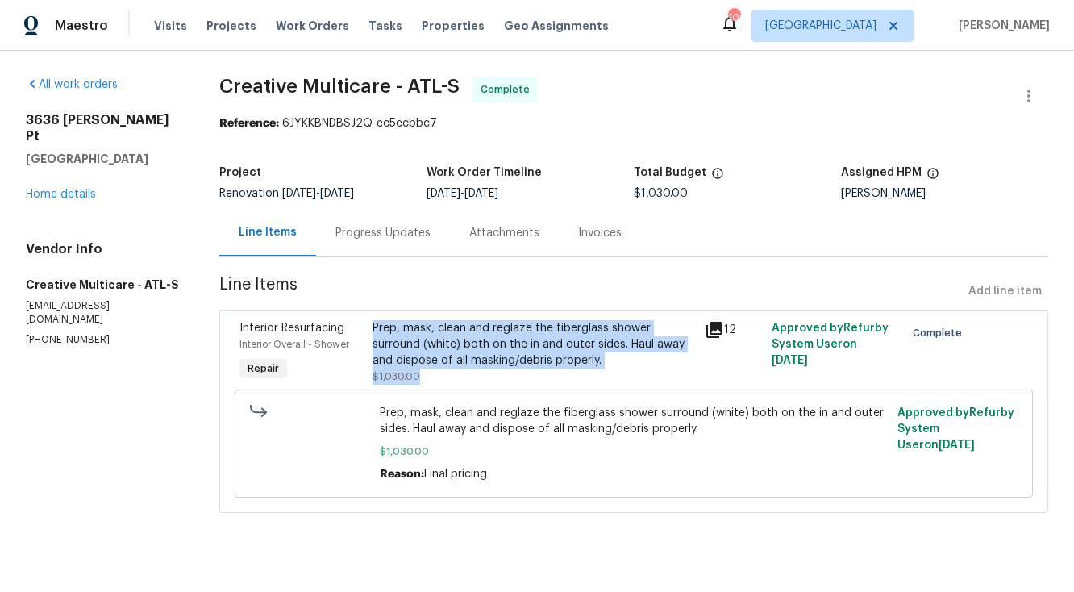
copy div "Prep, mask, clean and reglaze the fiberglass shower surround (white) both on th…"
click at [79, 189] on link "Home details" at bounding box center [61, 194] width 70 height 11
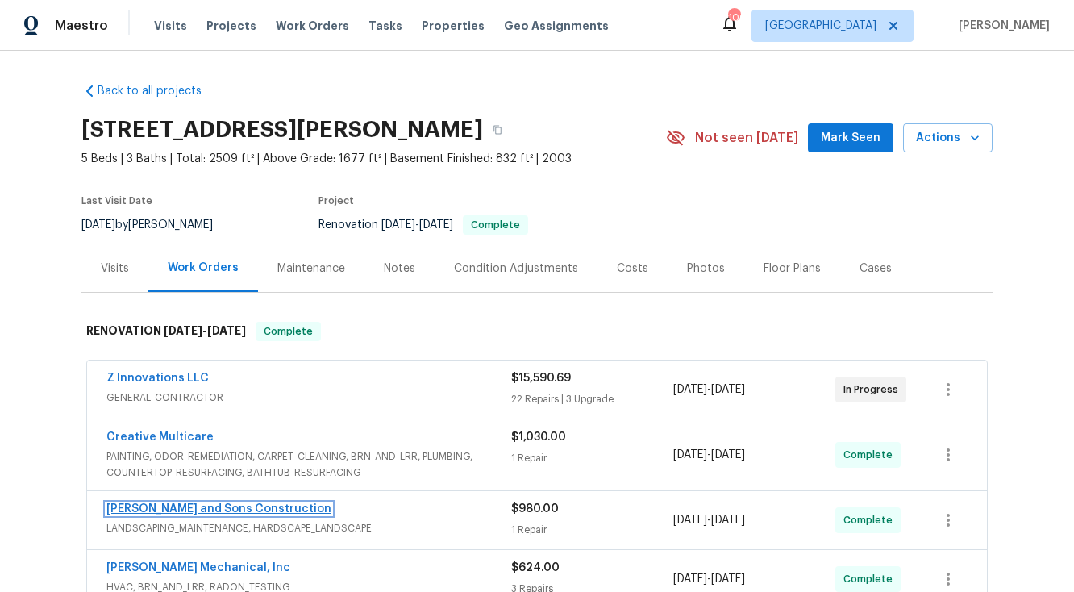
click at [228, 507] on link "[PERSON_NAME] and Sons Construction" at bounding box center [218, 508] width 225 height 11
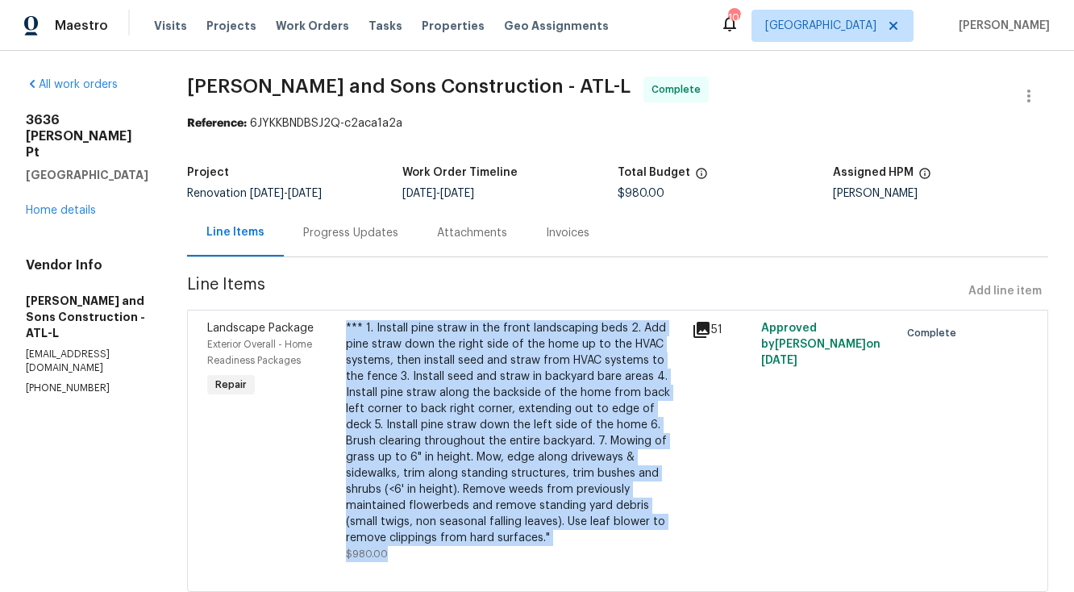
drag, startPoint x: 319, startPoint y: 323, endPoint x: 395, endPoint y: 535, distance: 224.7
click at [395, 535] on div "*** 1. Install pine straw in the front landscaping beds 2. Add pine straw down …" at bounding box center [514, 441] width 346 height 252
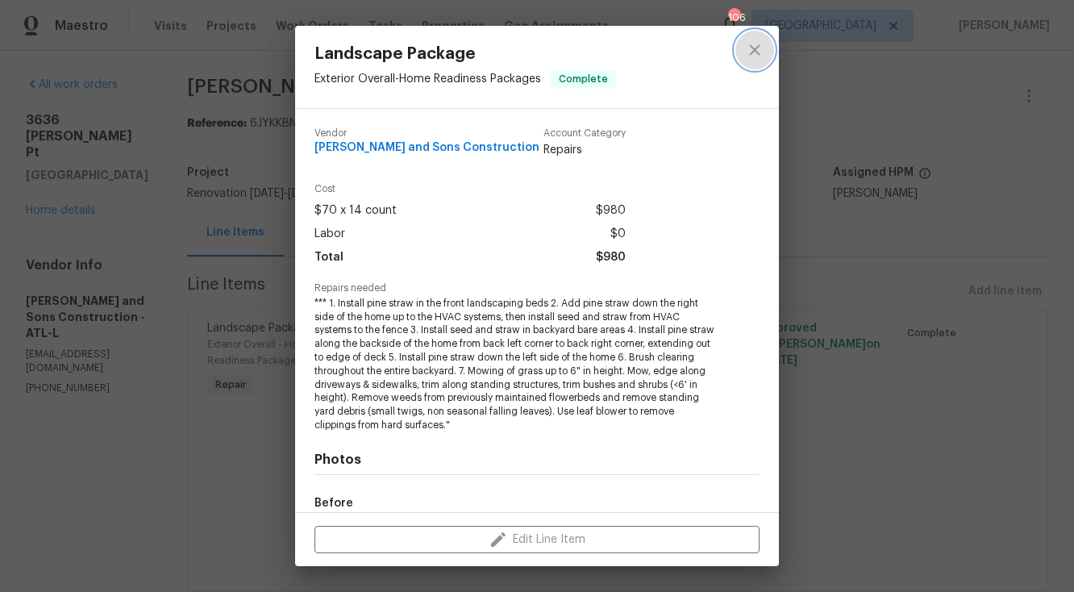
click at [759, 47] on icon "close" at bounding box center [754, 49] width 19 height 19
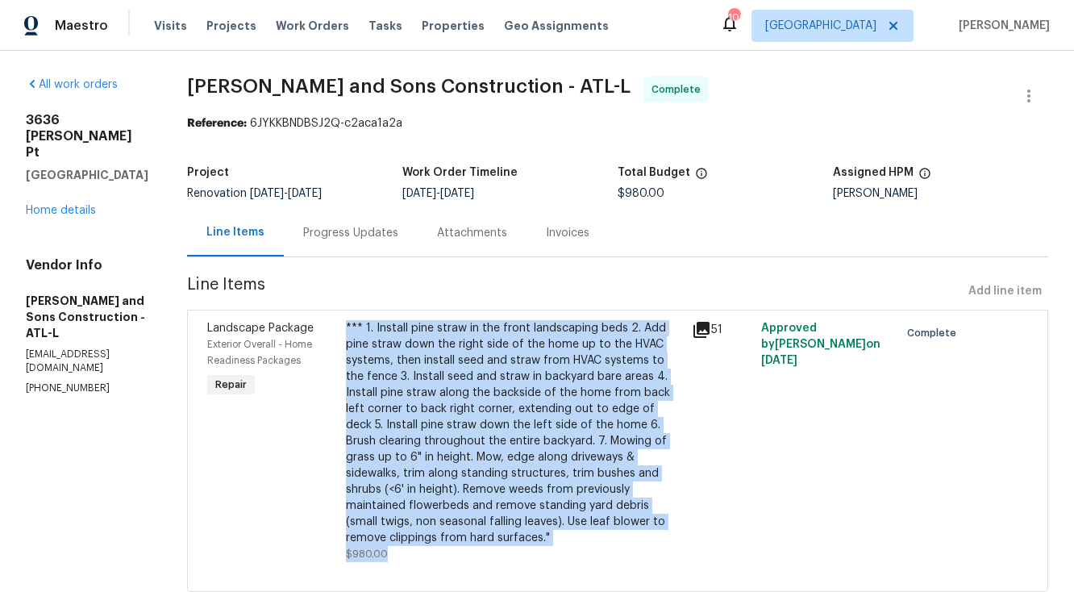
copy div "*** 1. Install pine straw in the front landscaping beds 2. Add pine straw down …"
click at [68, 213] on link "Home details" at bounding box center [61, 210] width 70 height 11
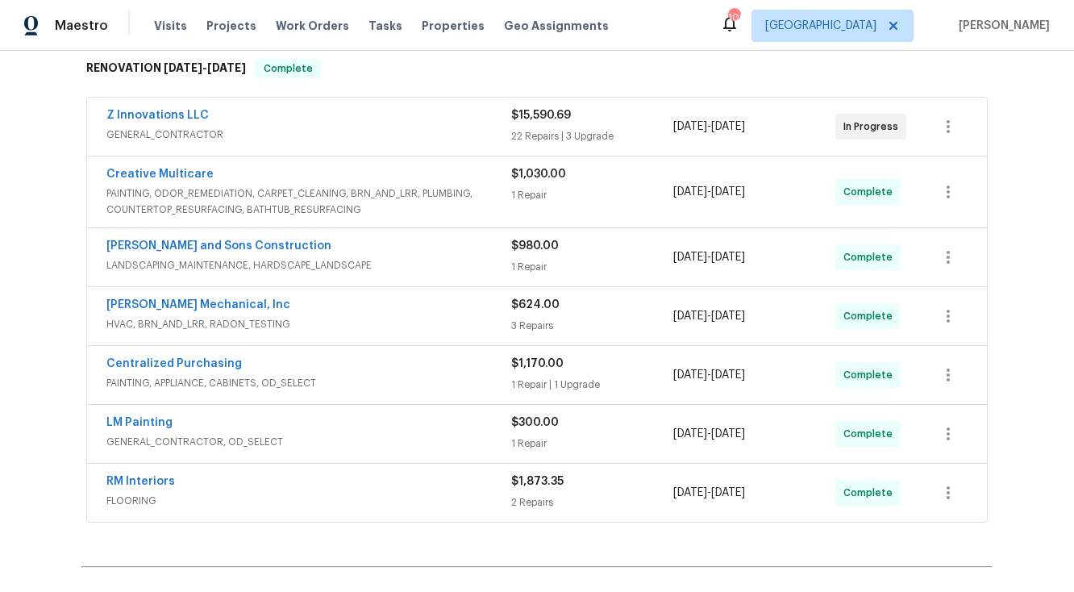
scroll to position [265, 0]
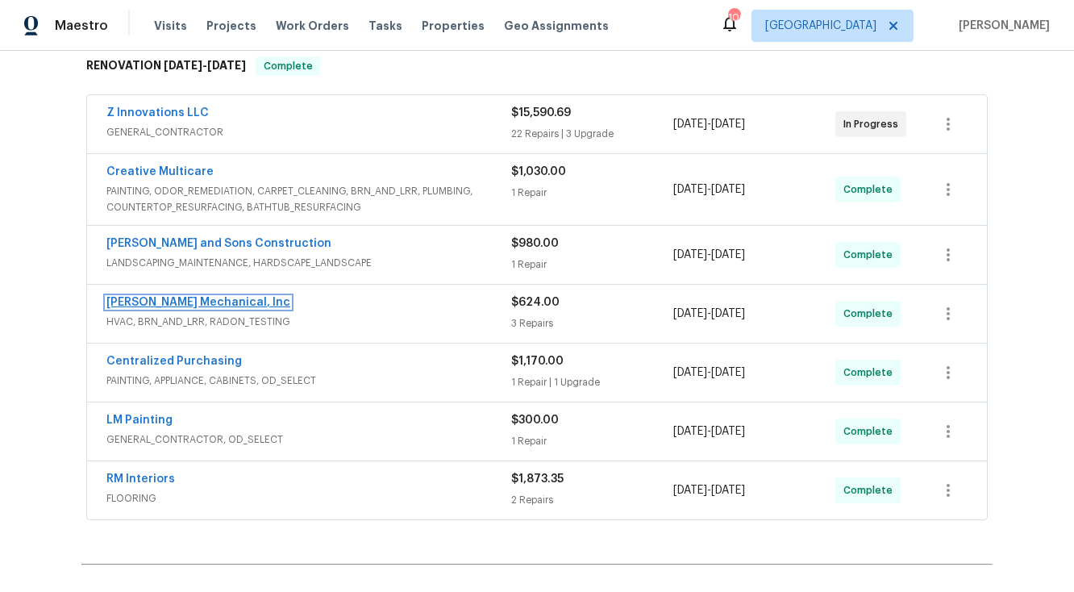
click at [215, 303] on link "JH Martin Mechanical, Inc" at bounding box center [198, 302] width 184 height 11
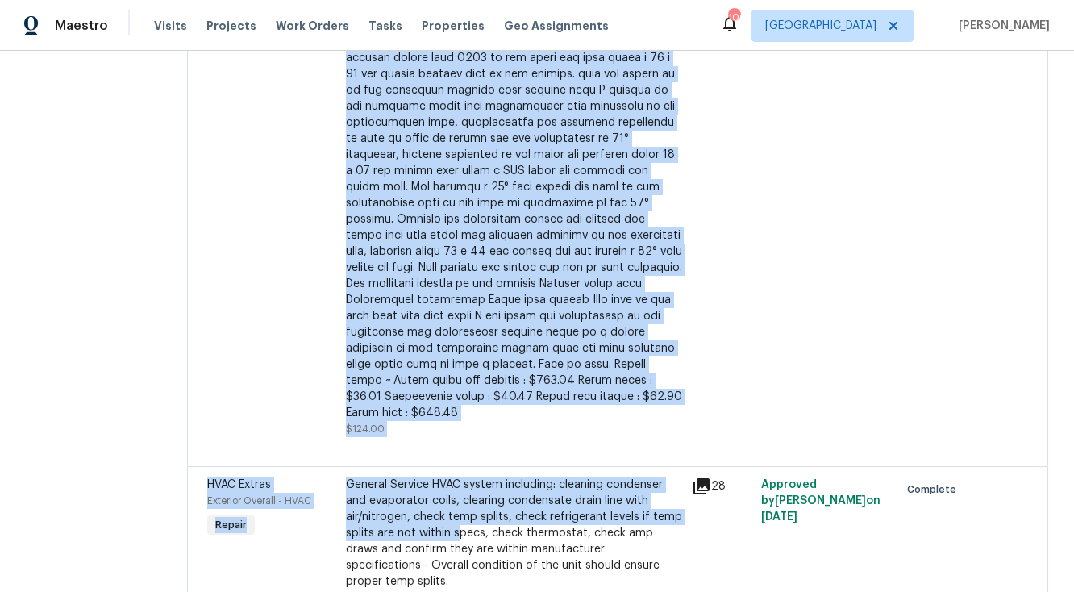
scroll to position [523, 0]
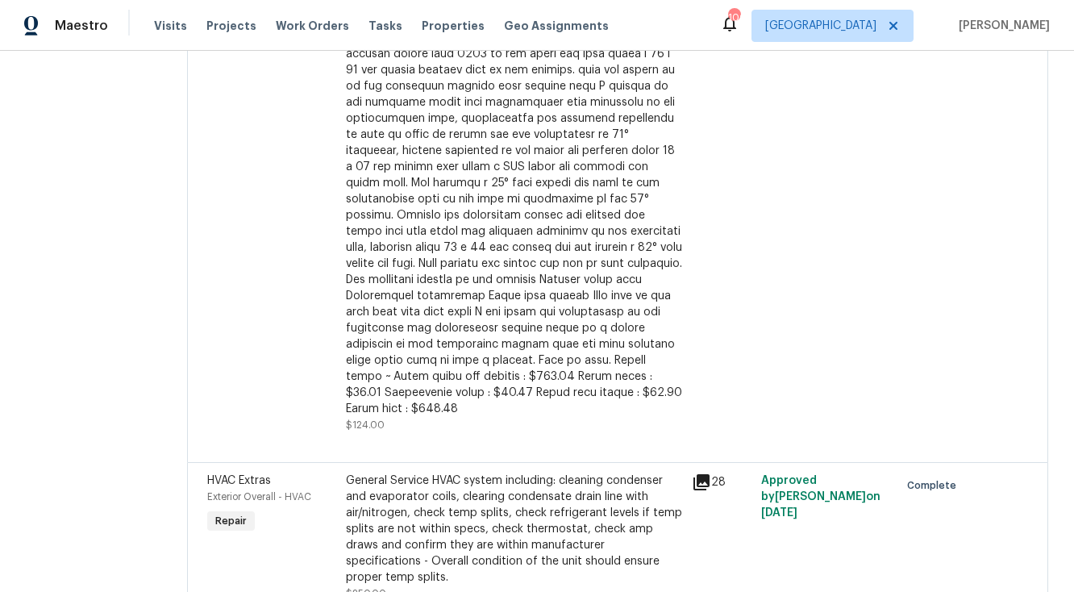
drag, startPoint x: 239, startPoint y: 121, endPoint x: 306, endPoint y: 230, distance: 127.4
click at [306, 230] on div "HVAC Extras Exterior Overall - HVAC Repair General Service HVAC system includin…" at bounding box center [617, 208] width 861 height 845
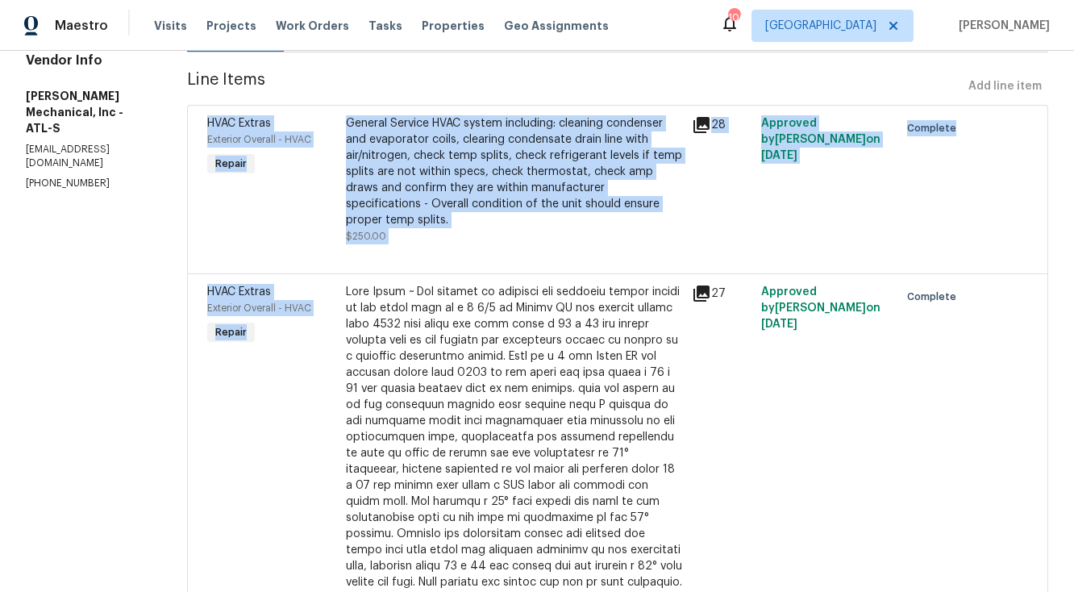
scroll to position [212, 0]
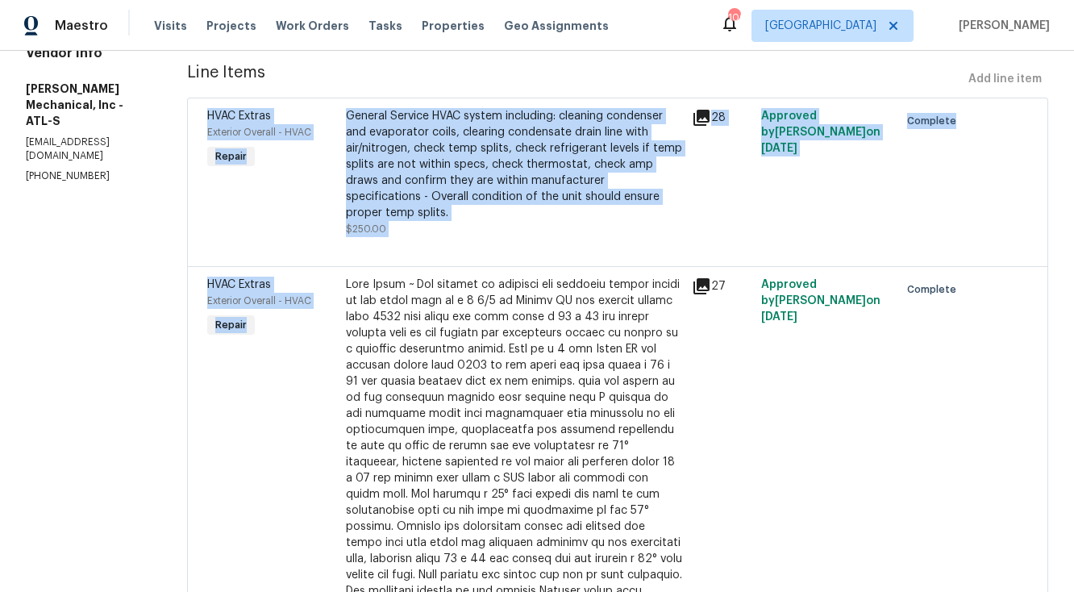
click at [318, 389] on div "HVAC Extras Exterior Overall - HVAC Repair" at bounding box center [271, 510] width 139 height 477
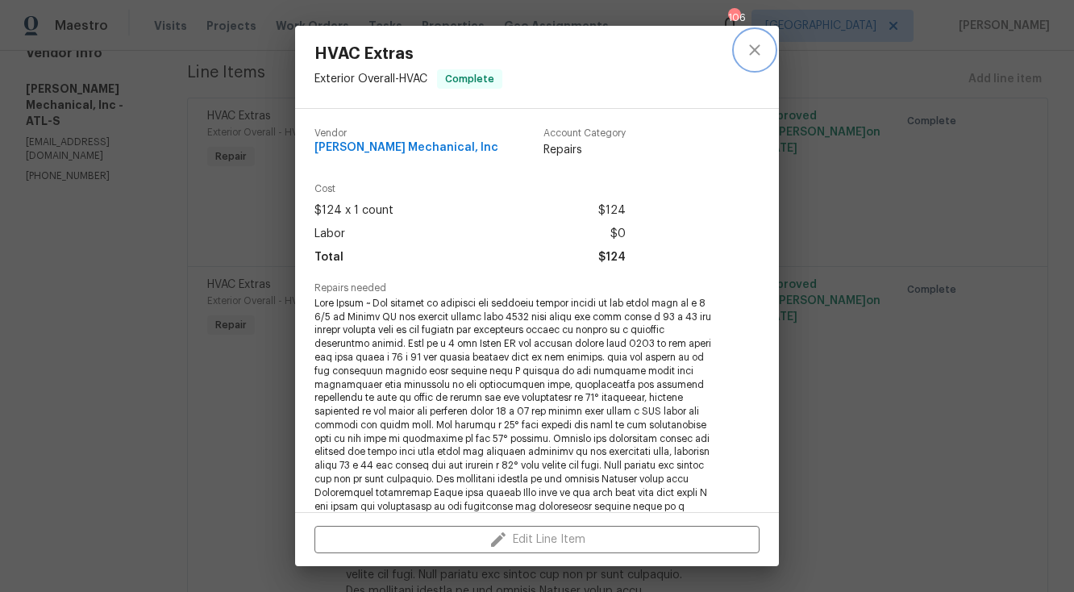
click at [754, 49] on icon "close" at bounding box center [754, 49] width 10 height 10
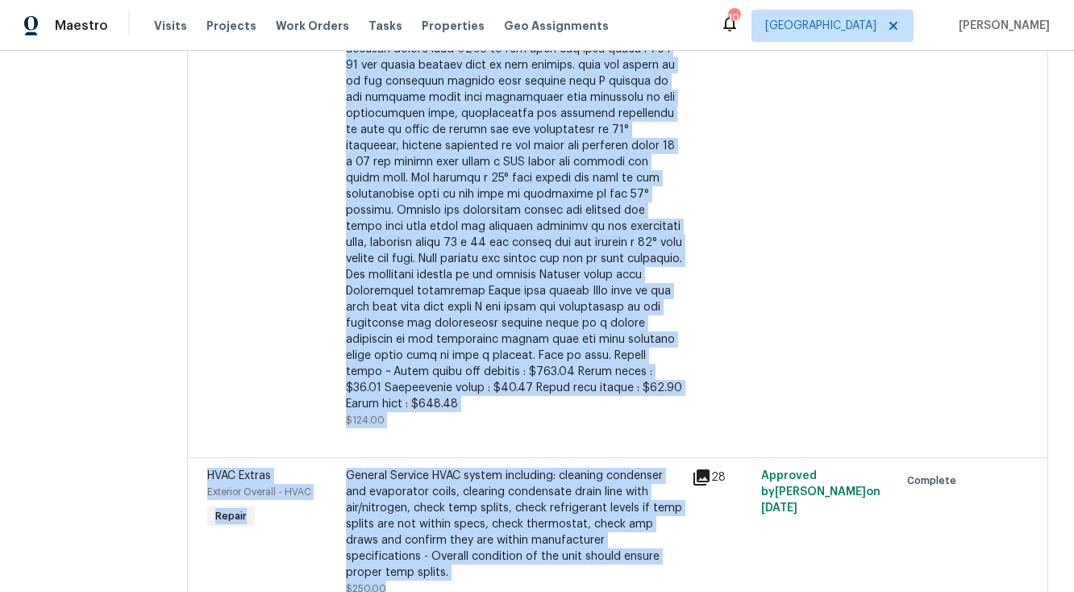
scroll to position [593, 0]
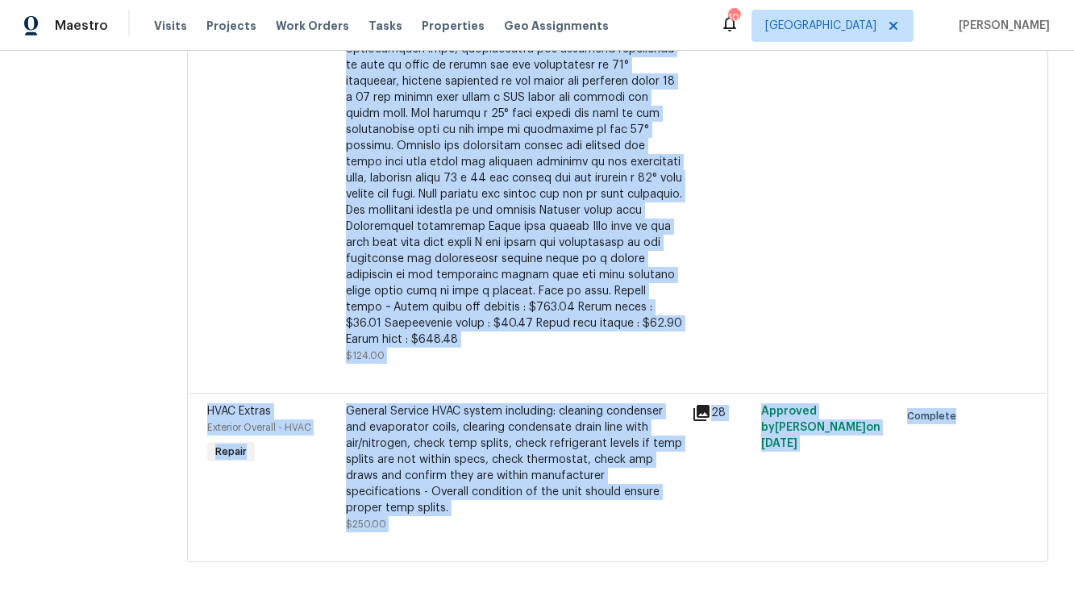
drag, startPoint x: 238, startPoint y: 112, endPoint x: 541, endPoint y: 521, distance: 509.0
click at [541, 521] on div "HVAC Extras Exterior Overall - HVAC Repair General Service HVAC system includin…" at bounding box center [617, 139] width 861 height 845
copy div "HVAC Extras Exterior Overall - HVAC Repair General Service HVAC system includin…"
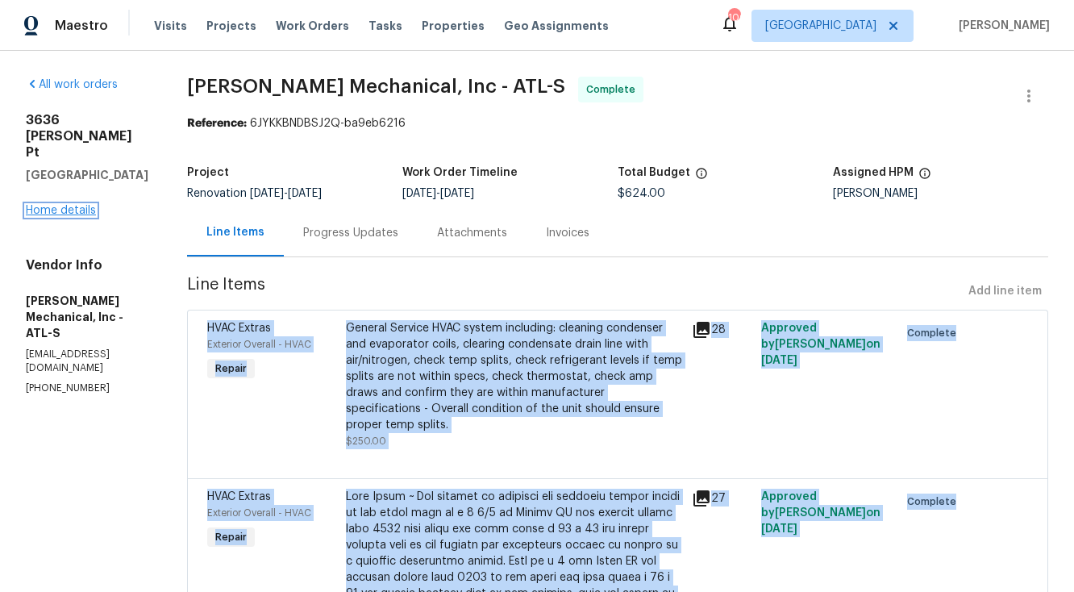
click at [87, 205] on link "Home details" at bounding box center [61, 210] width 70 height 11
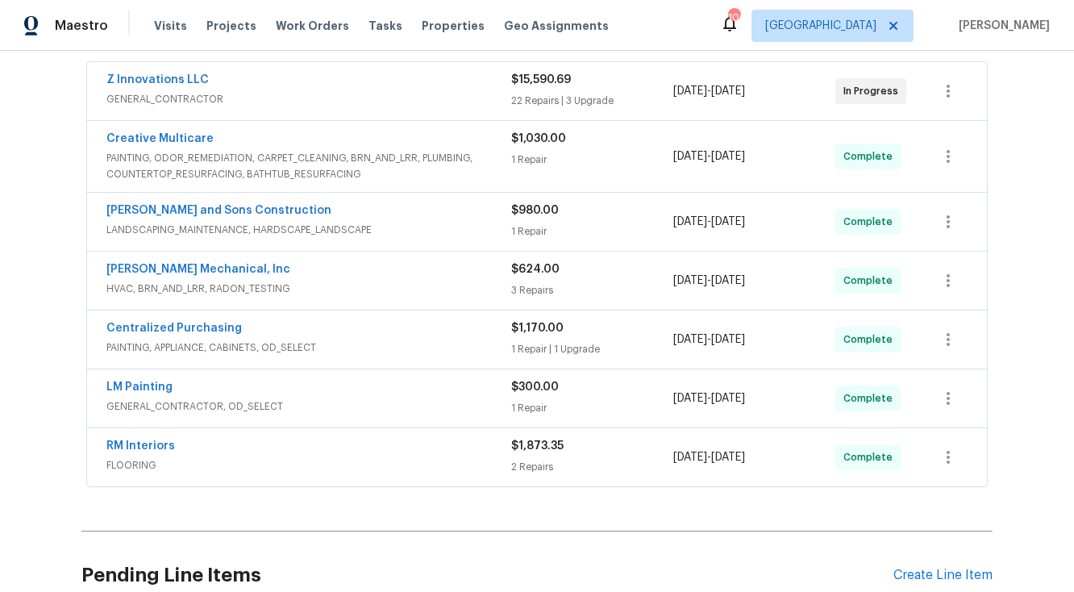
scroll to position [299, 0]
click at [152, 389] on link "LM Painting" at bounding box center [139, 386] width 66 height 11
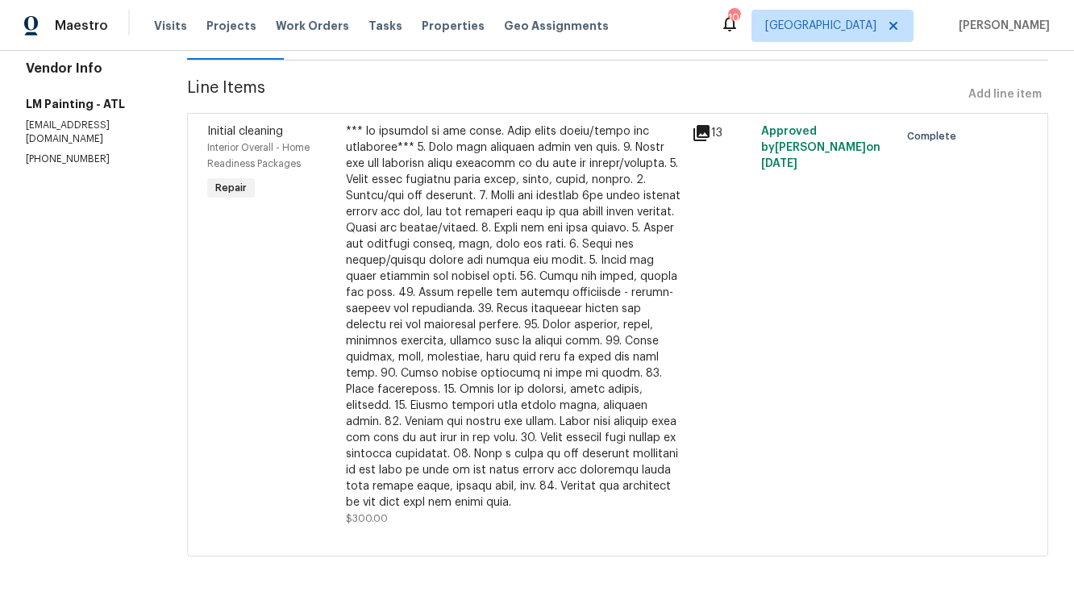
scroll to position [223, 0]
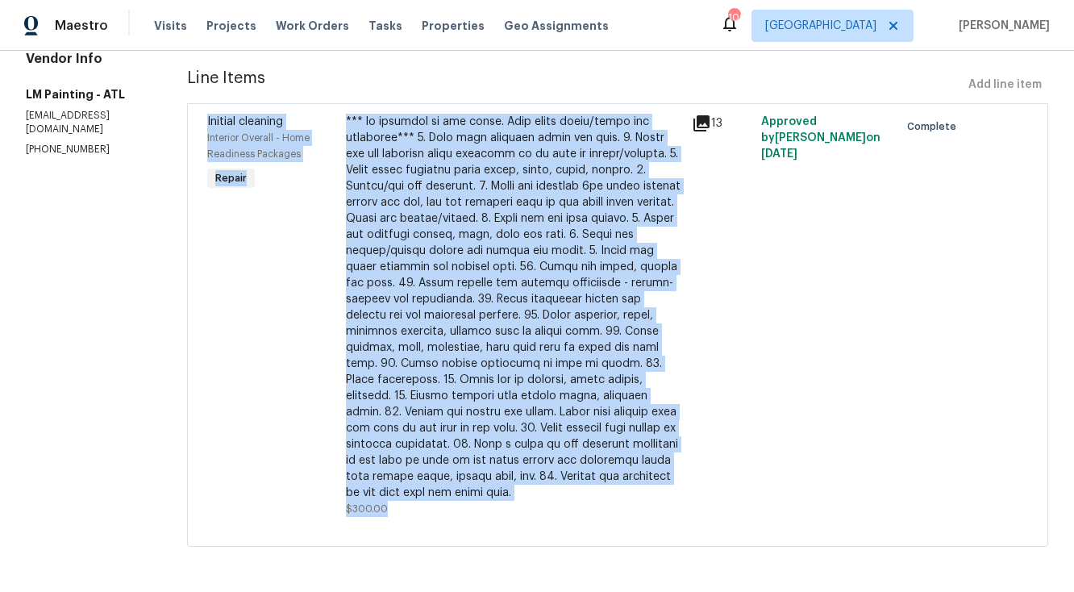
drag, startPoint x: 261, startPoint y: 106, endPoint x: 452, endPoint y: 504, distance: 441.8
click at [452, 504] on div "Initial cleaning Interior Overall - Home Readiness Packages Repair $300.00 13 A…" at bounding box center [617, 315] width 831 height 413
copy div "Initial cleaning Interior Overall - Home Readiness Packages Repair *** in addit…"
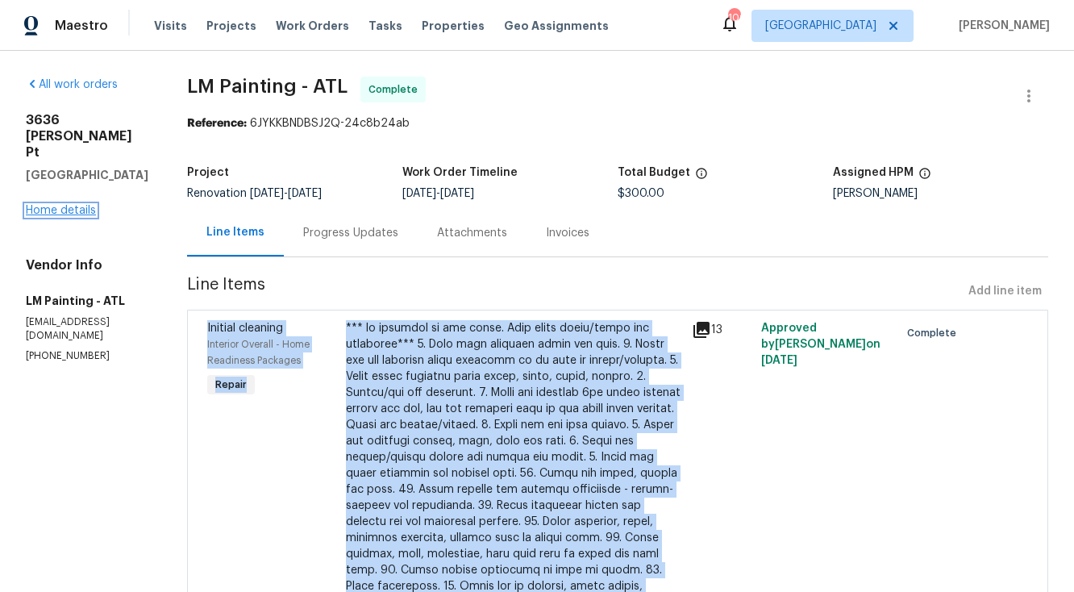
click at [77, 205] on link "Home details" at bounding box center [61, 210] width 70 height 11
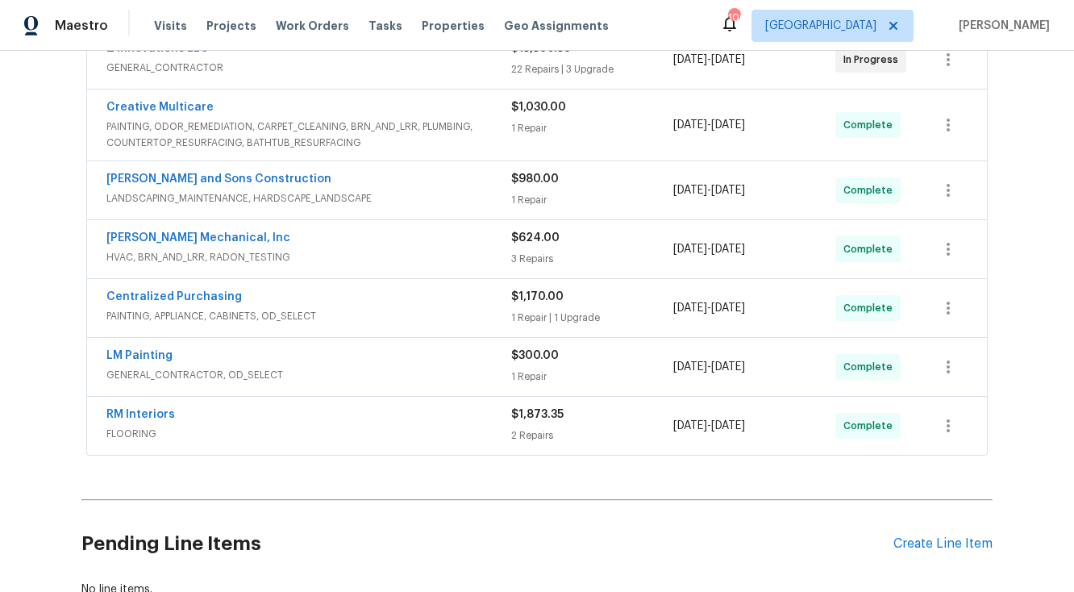
scroll to position [335, 0]
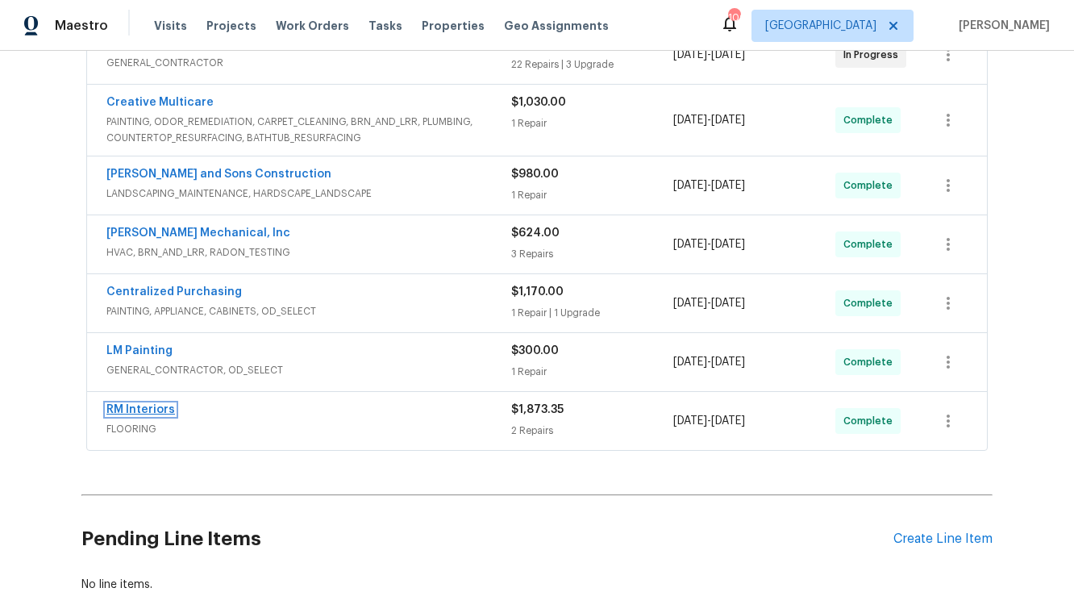
click at [162, 409] on link "RM Interiors" at bounding box center [140, 409] width 69 height 11
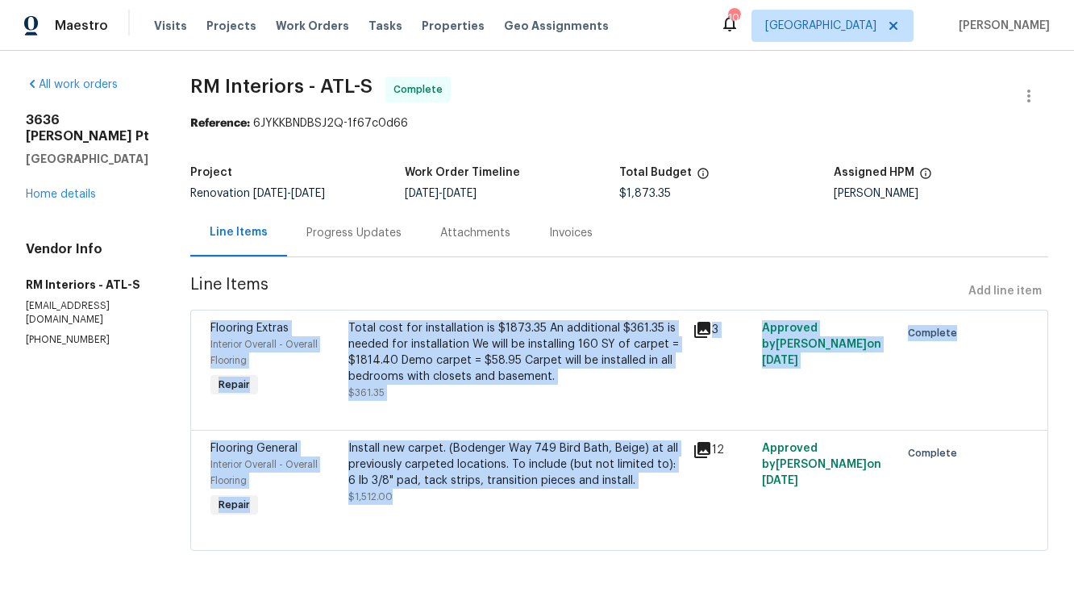
drag, startPoint x: 211, startPoint y: 327, endPoint x: 396, endPoint y: 497, distance: 250.5
click at [396, 497] on div "Flooring Extras Interior Overall - Overall Flooring Repair Total cost for insta…" at bounding box center [619, 430] width 858 height 241
copy div "Flooring Extras Interior Overall - Overall Flooring Repair Total cost for insta…"
click at [80, 189] on link "Home details" at bounding box center [61, 194] width 70 height 11
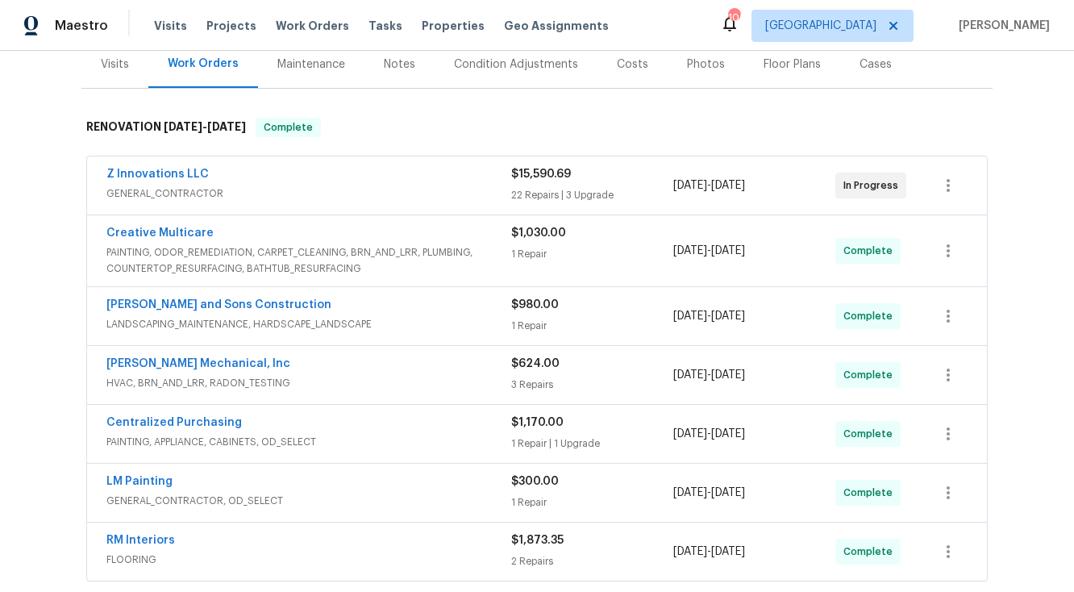
scroll to position [445, 0]
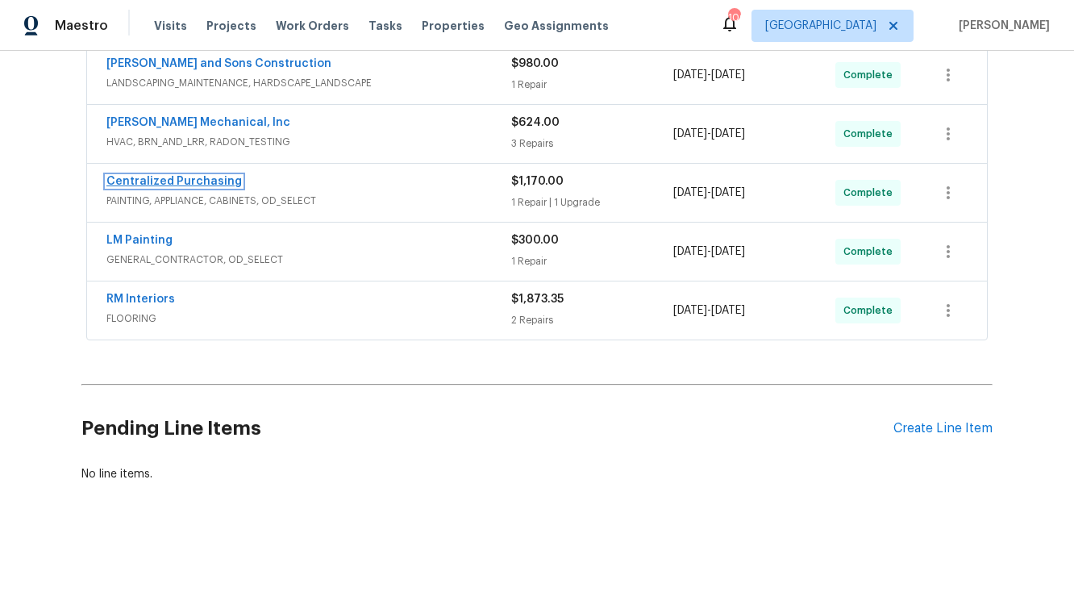
click at [188, 181] on link "Centralized Purchasing" at bounding box center [173, 181] width 135 height 11
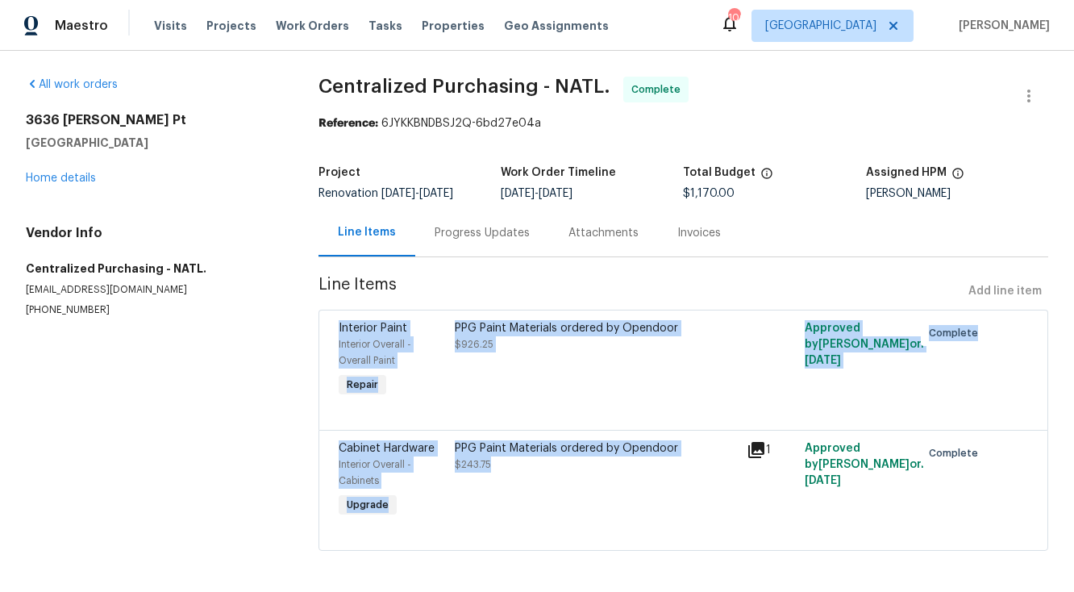
drag, startPoint x: 331, startPoint y: 328, endPoint x: 502, endPoint y: 473, distance: 224.3
click at [502, 473] on div "Interior Paint Interior Overall - Overall Paint Repair PPG Paint Materials orde…" at bounding box center [684, 430] width 730 height 241
copy div "Interior Paint Interior Overall - Overall Paint Repair PPG Paint Materials orde…"
click at [81, 180] on link "Home details" at bounding box center [61, 178] width 70 height 11
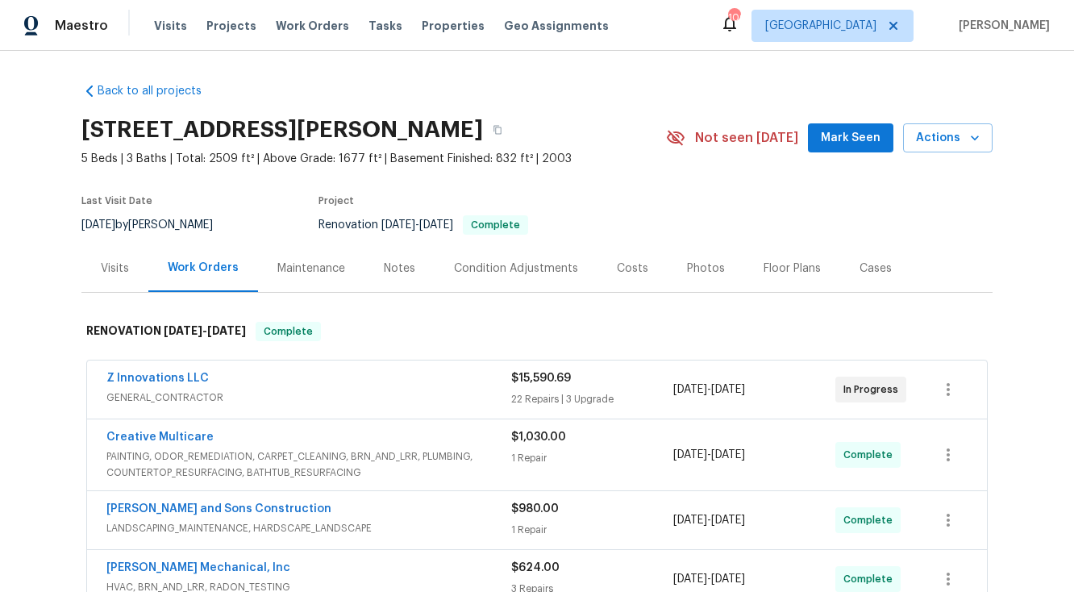
click at [637, 269] on div "Costs" at bounding box center [632, 268] width 31 height 16
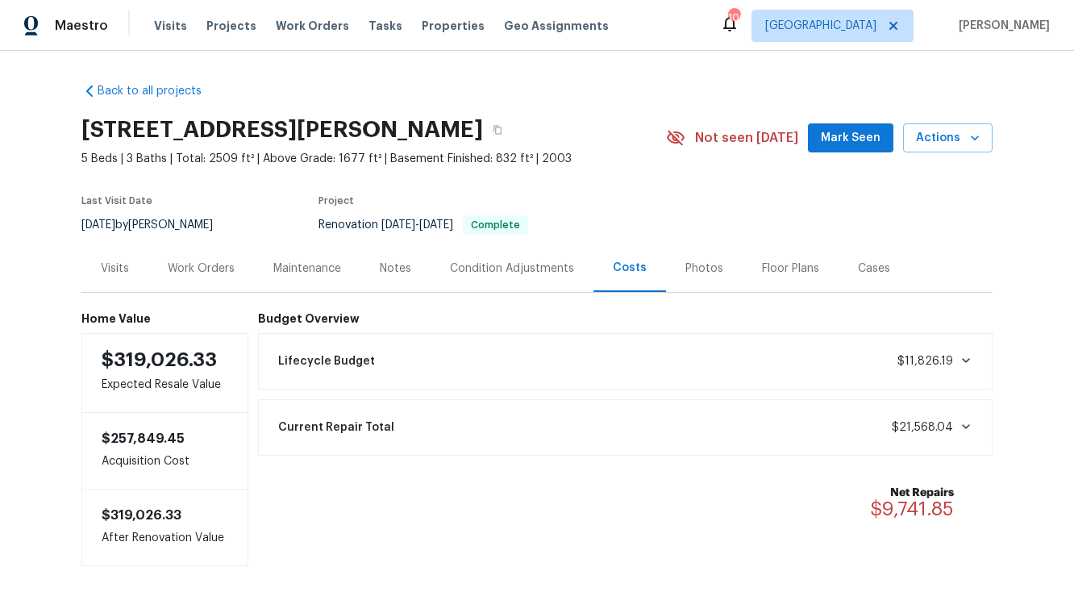
click at [191, 272] on div "Work Orders" at bounding box center [201, 268] width 67 height 16
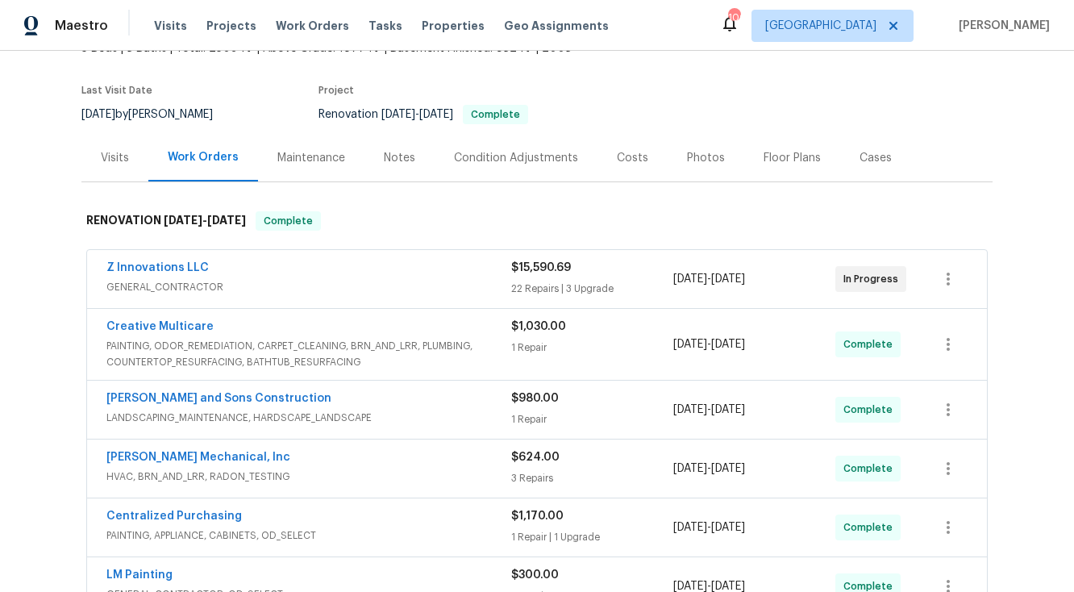
scroll to position [119, 0]
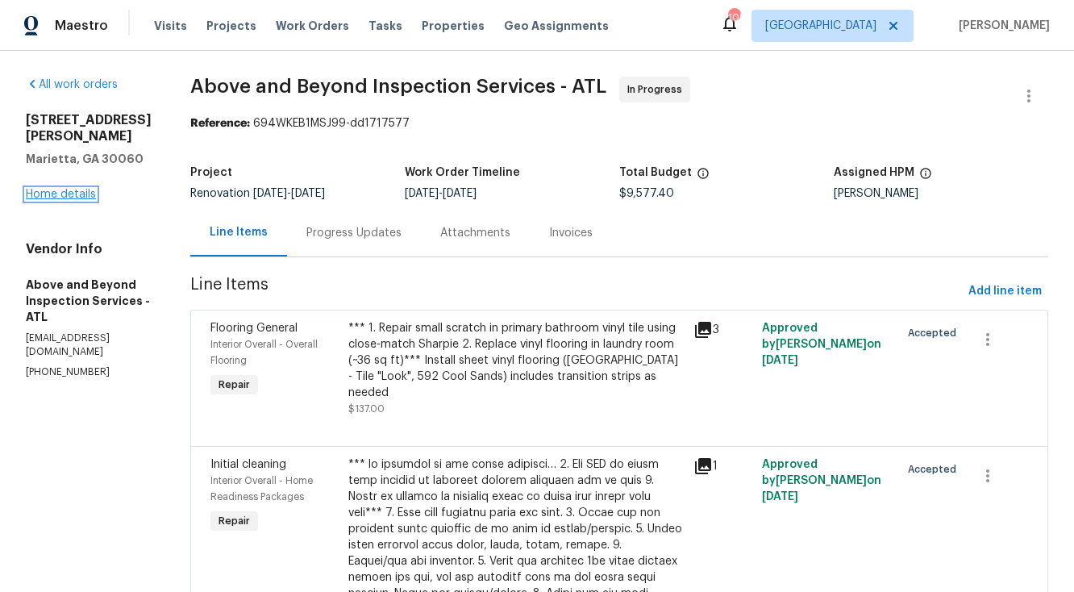
click at [80, 189] on link "Home details" at bounding box center [61, 194] width 70 height 11
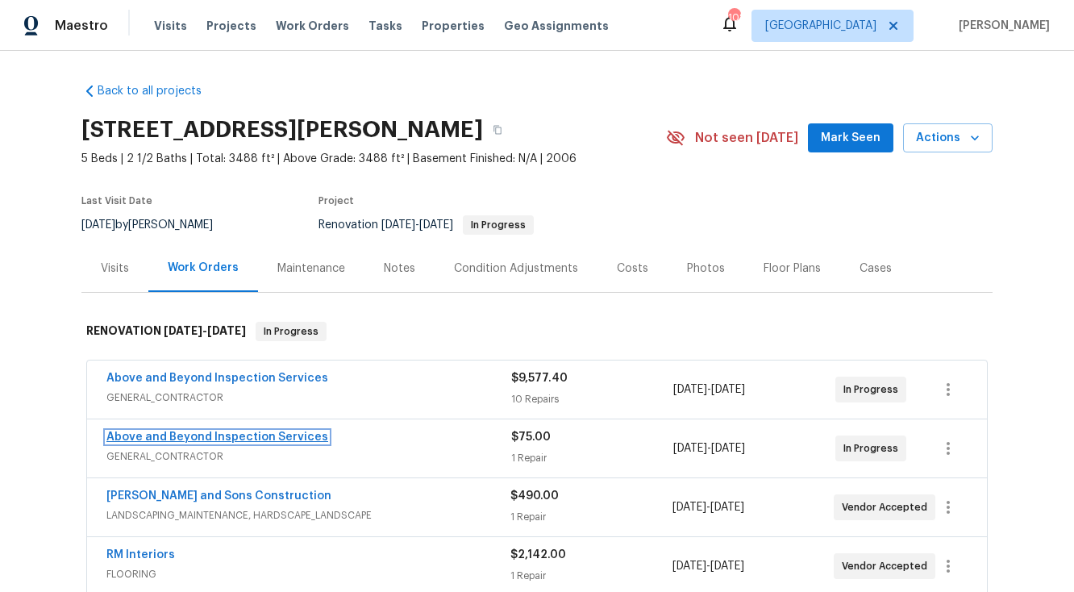
click at [277, 435] on link "Above and Beyond Inspection Services" at bounding box center [217, 436] width 222 height 11
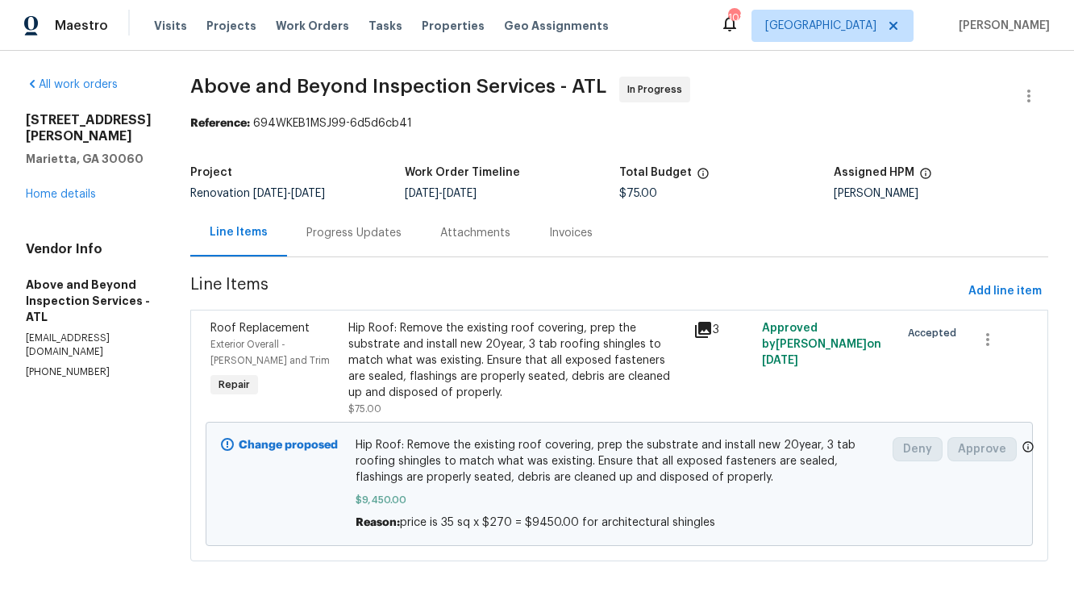
click at [402, 236] on div "Progress Updates" at bounding box center [353, 233] width 95 height 16
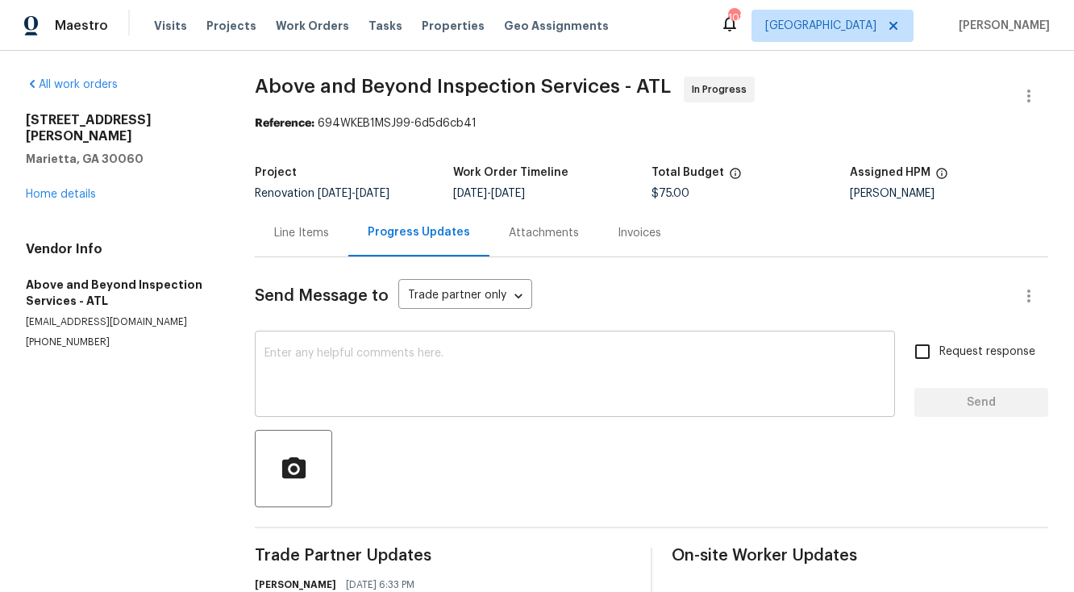
click at [374, 355] on textarea at bounding box center [574, 376] width 621 height 56
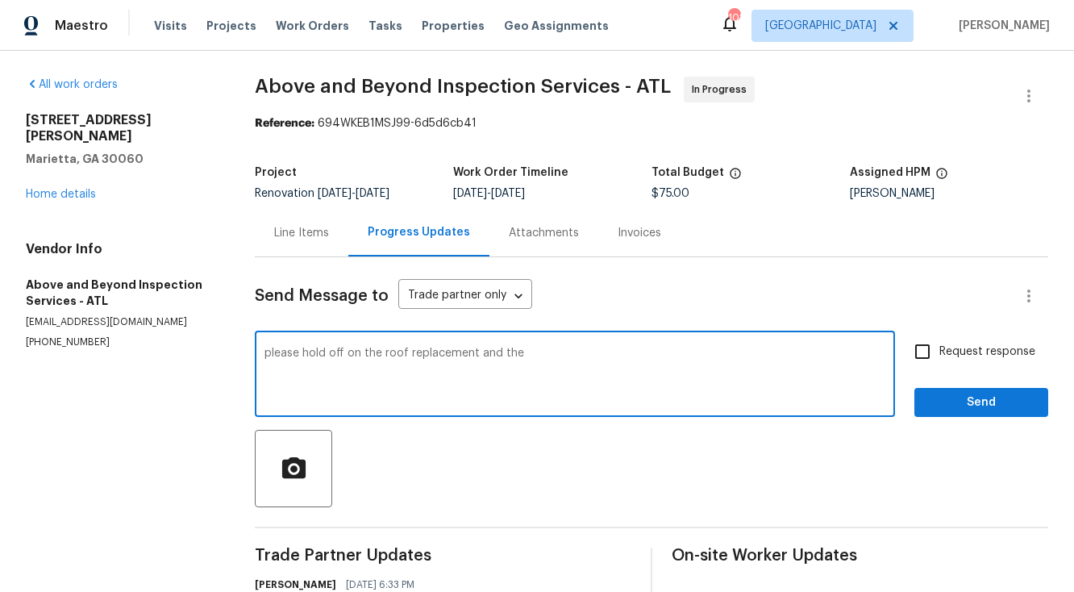
drag, startPoint x: 528, startPoint y: 356, endPoint x: 265, endPoint y: 352, distance: 262.9
click at [265, 352] on div "please hold off on the roof replacement and the x ​" at bounding box center [575, 376] width 640 height 82
click at [537, 361] on textarea "please hold off on the roof replacement and the" at bounding box center [574, 376] width 621 height 56
click at [274, 356] on textarea "please hold off on the roof replacement and the exterior painting. I'm waiting …" at bounding box center [574, 376] width 621 height 56
drag, startPoint x: 269, startPoint y: 355, endPoint x: 481, endPoint y: 364, distance: 213.1
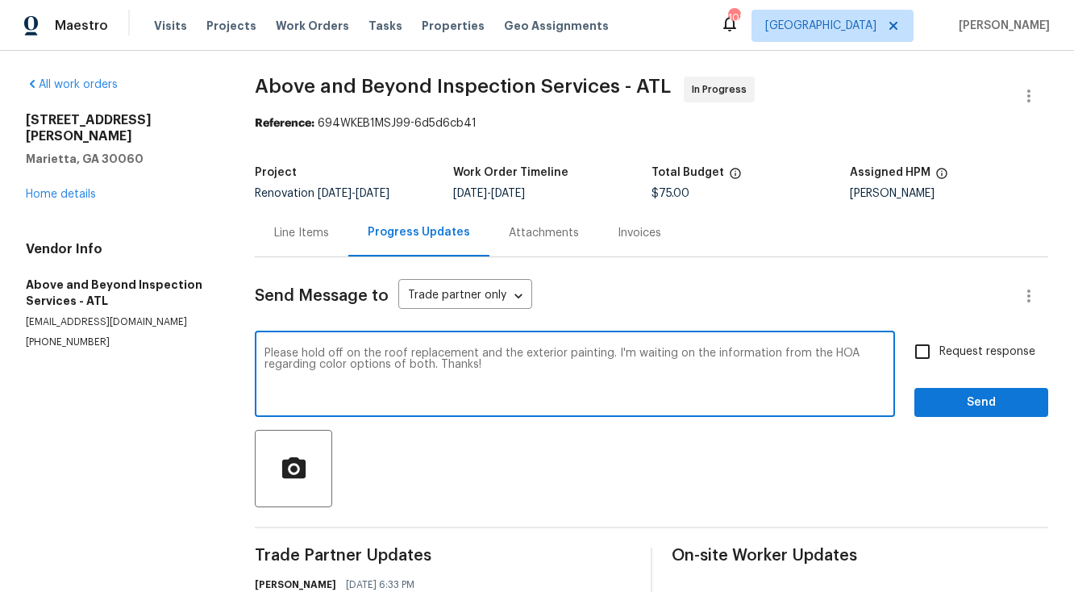
click at [481, 364] on textarea "Please hold off on the roof replacement and the exterior painting. I'm waiting …" at bounding box center [574, 376] width 621 height 56
type textarea "Please hold off on the roof replacement and the exterior painting. I'm waiting …"
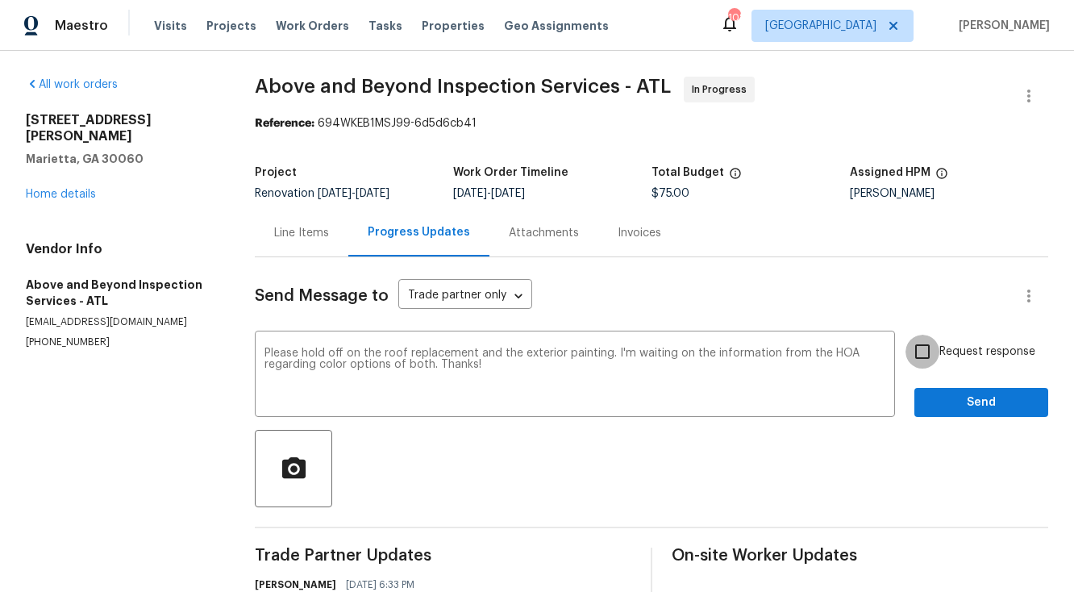
click at [922, 351] on input "Request response" at bounding box center [923, 352] width 34 height 34
checkbox input "true"
click at [957, 402] on span "Send" at bounding box center [981, 403] width 108 height 20
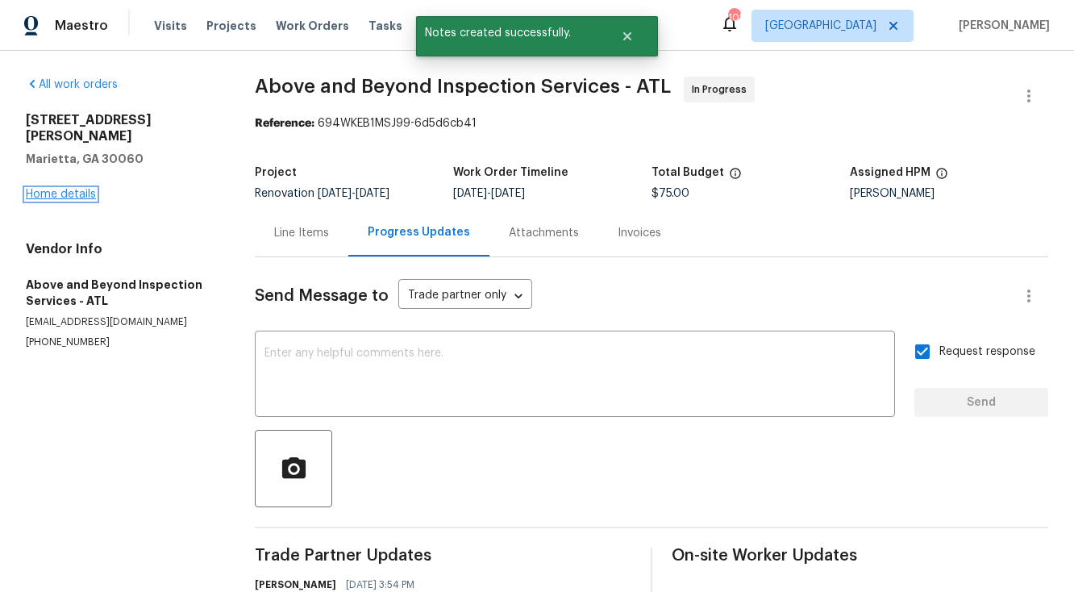
click at [83, 189] on link "Home details" at bounding box center [61, 194] width 70 height 11
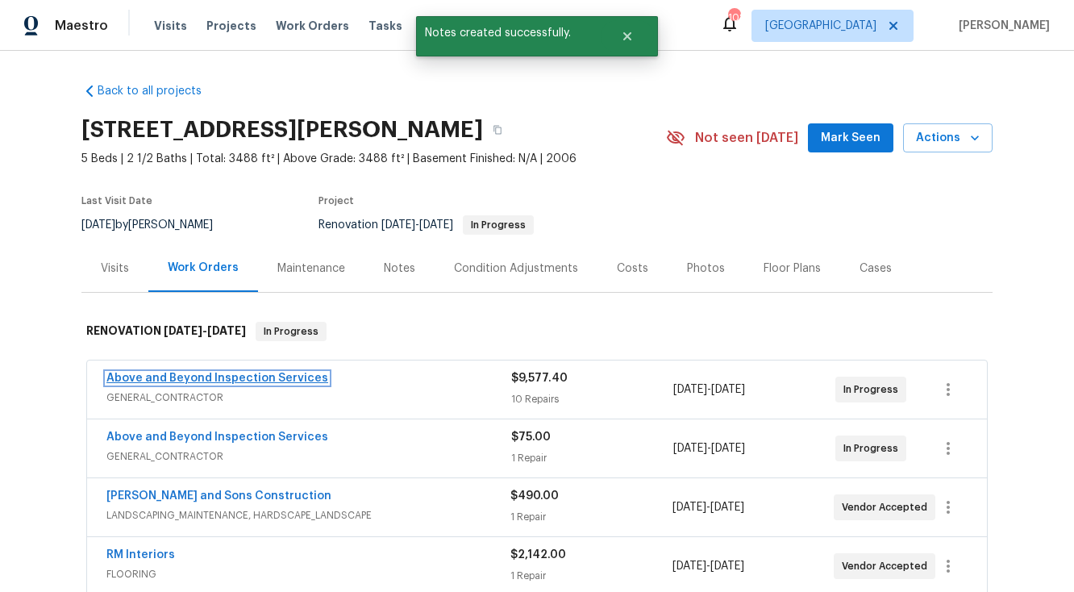
click at [213, 377] on link "Above and Beyond Inspection Services" at bounding box center [217, 378] width 222 height 11
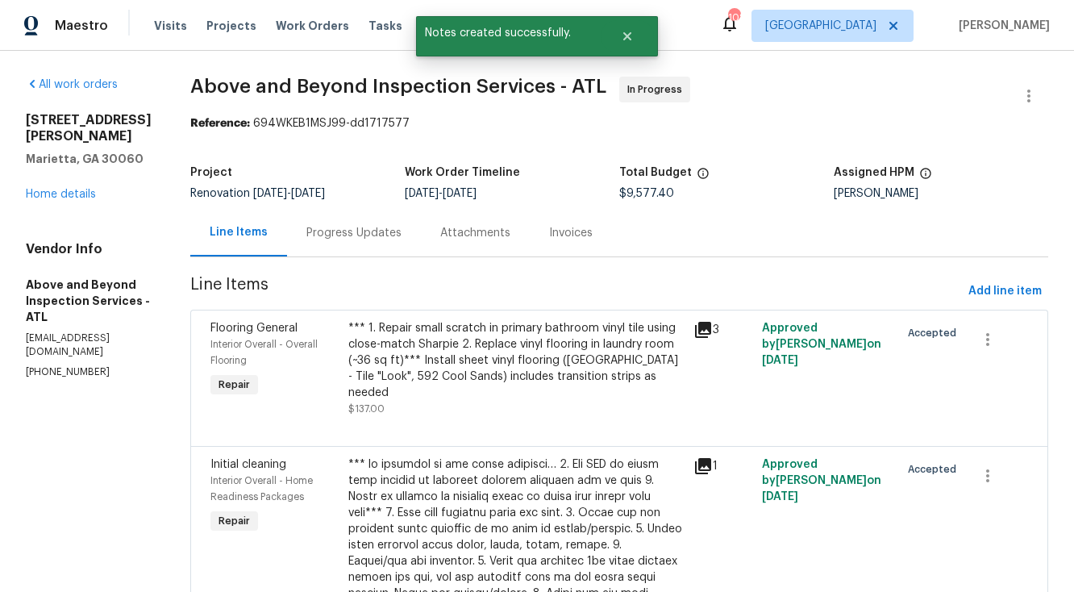
click at [402, 230] on div "Progress Updates" at bounding box center [353, 233] width 95 height 16
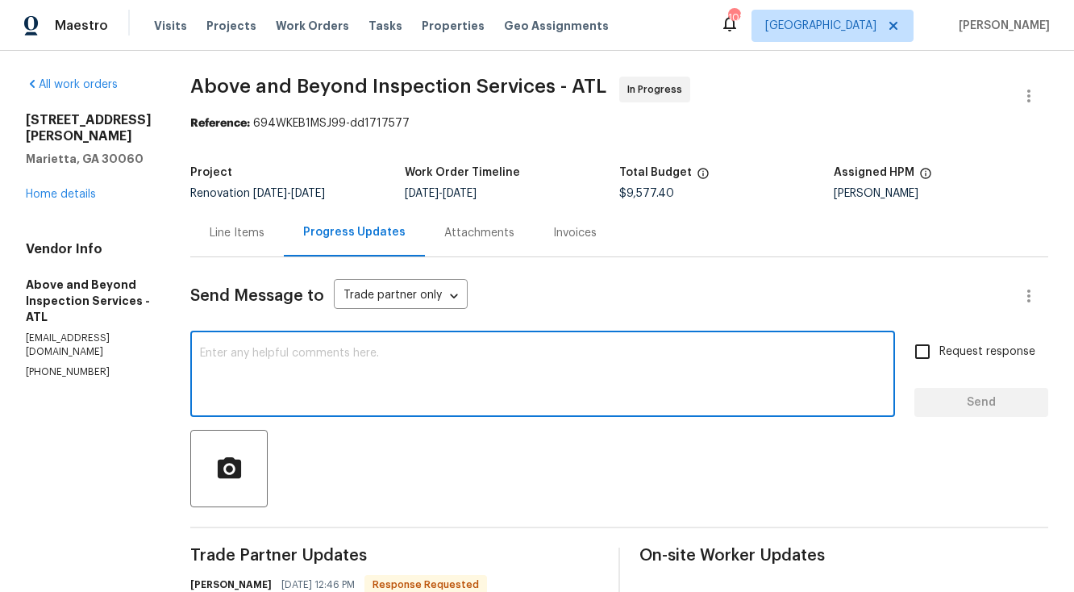
click at [363, 352] on textarea at bounding box center [542, 376] width 685 height 56
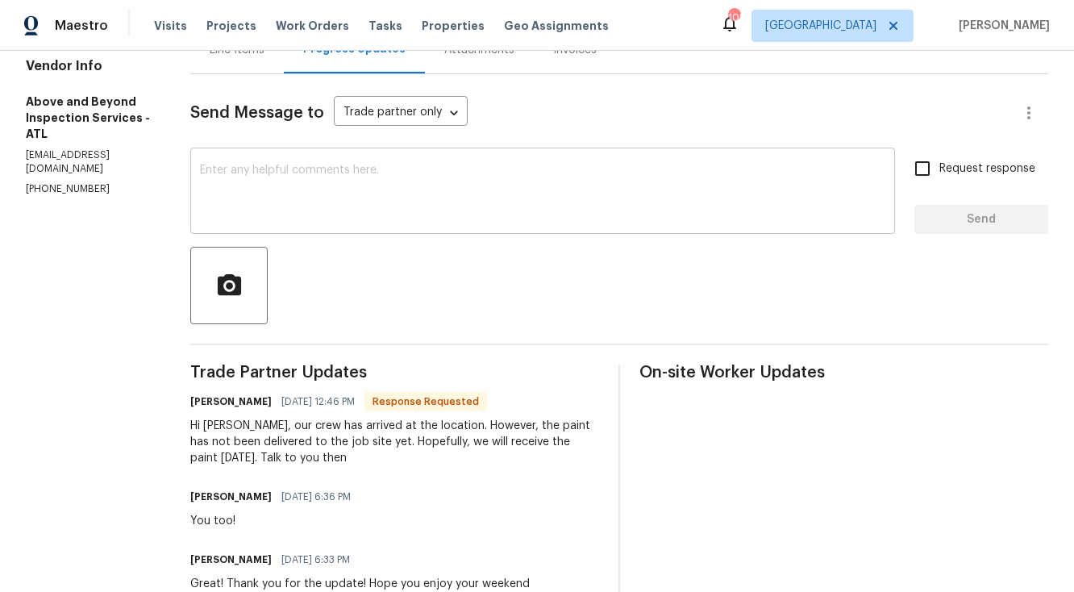
scroll to position [174, 0]
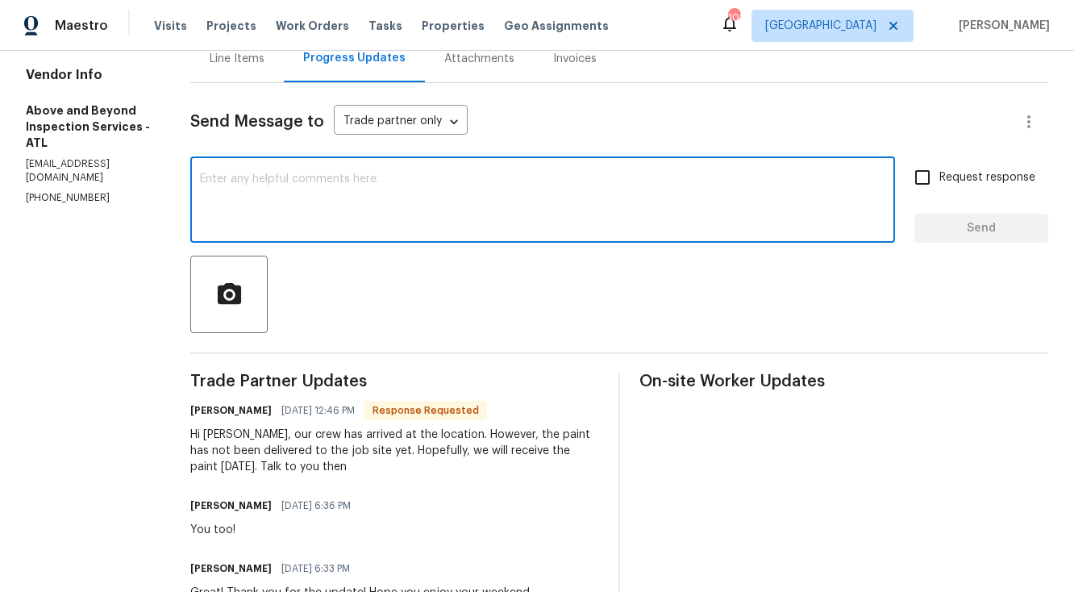
paste textarea "Please hold off on the roof replacement and the exterior painting. I'm waiting …"
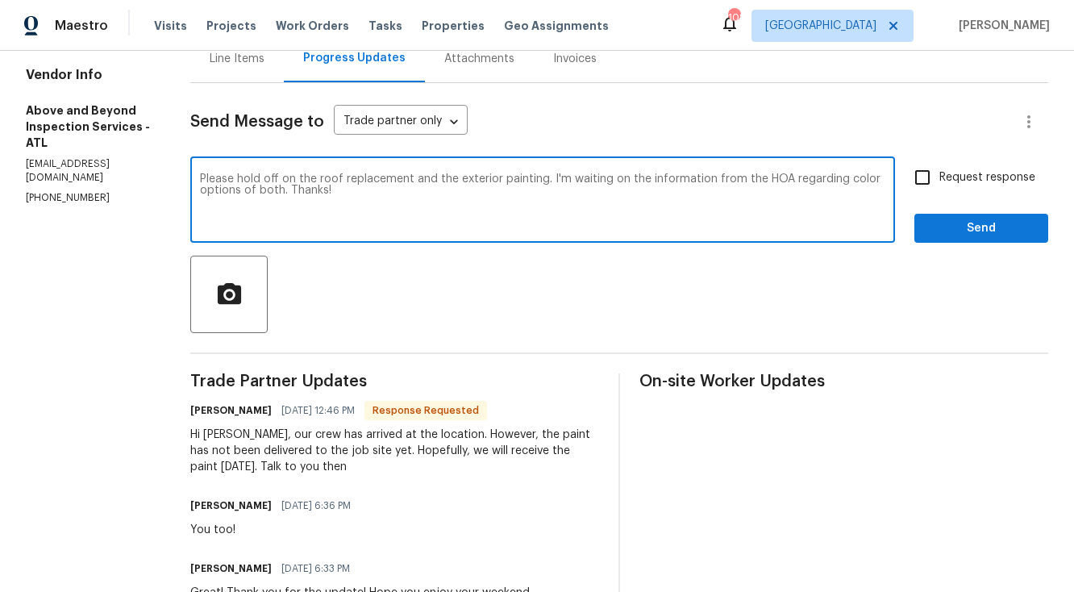
type textarea "Please hold off on the roof replacement and the exterior painting. I'm waiting …"
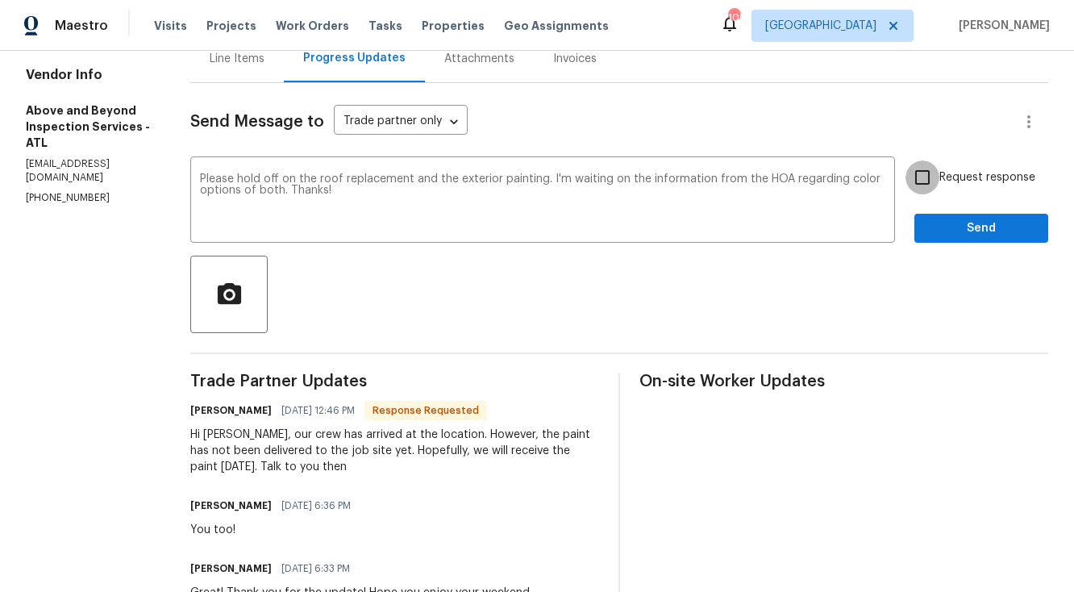
click at [924, 177] on input "Request response" at bounding box center [923, 177] width 34 height 34
checkbox input "true"
click at [981, 232] on span "Send" at bounding box center [981, 229] width 108 height 20
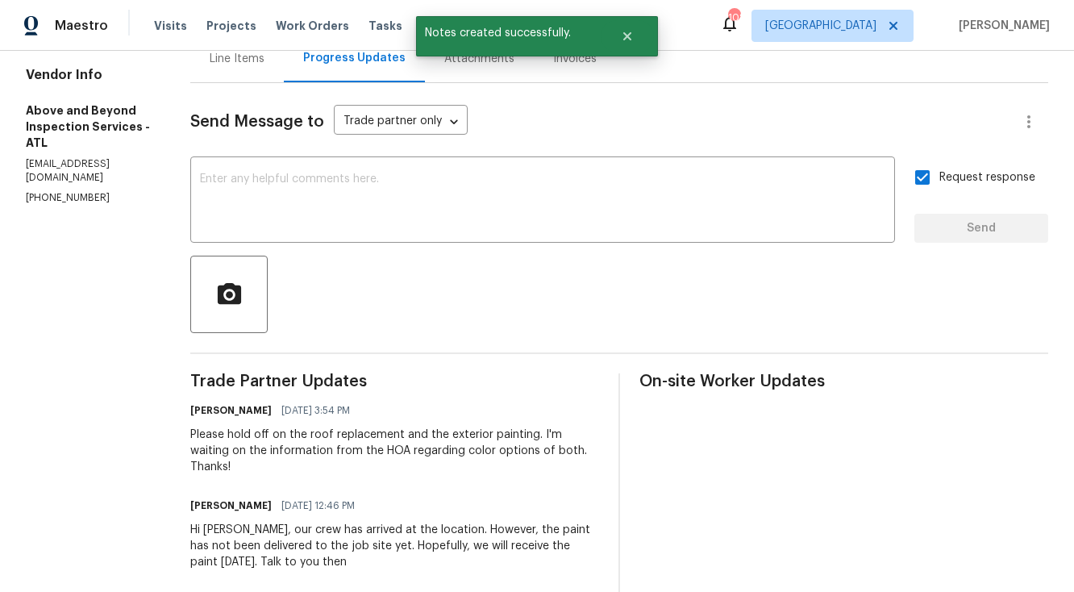
scroll to position [0, 0]
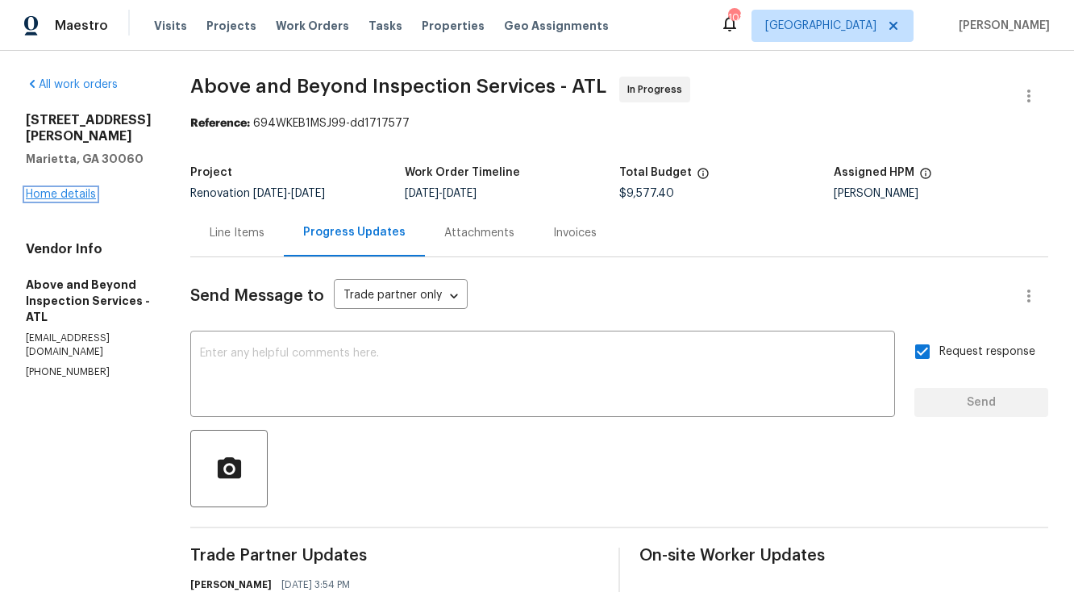
click at [84, 189] on link "Home details" at bounding box center [61, 194] width 70 height 11
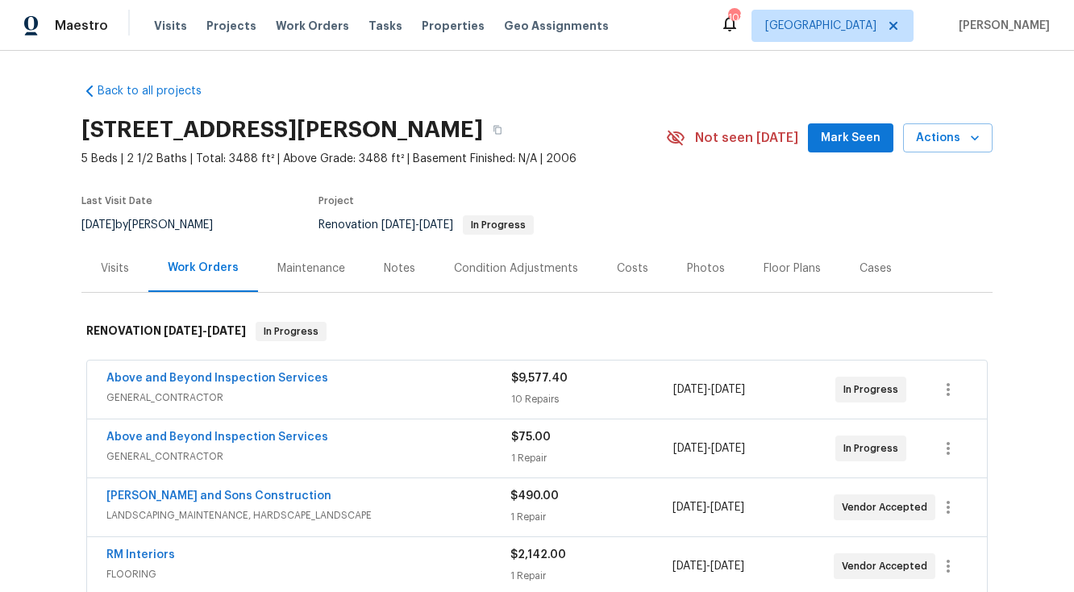
drag, startPoint x: 86, startPoint y: 129, endPoint x: 489, endPoint y: 131, distance: 402.4
click at [483, 131] on h2 "[STREET_ADDRESS][PERSON_NAME]" at bounding box center [282, 130] width 402 height 16
copy h2 "[STREET_ADDRESS][PERSON_NAME]"
